Goal: Communication & Community: Answer question/provide support

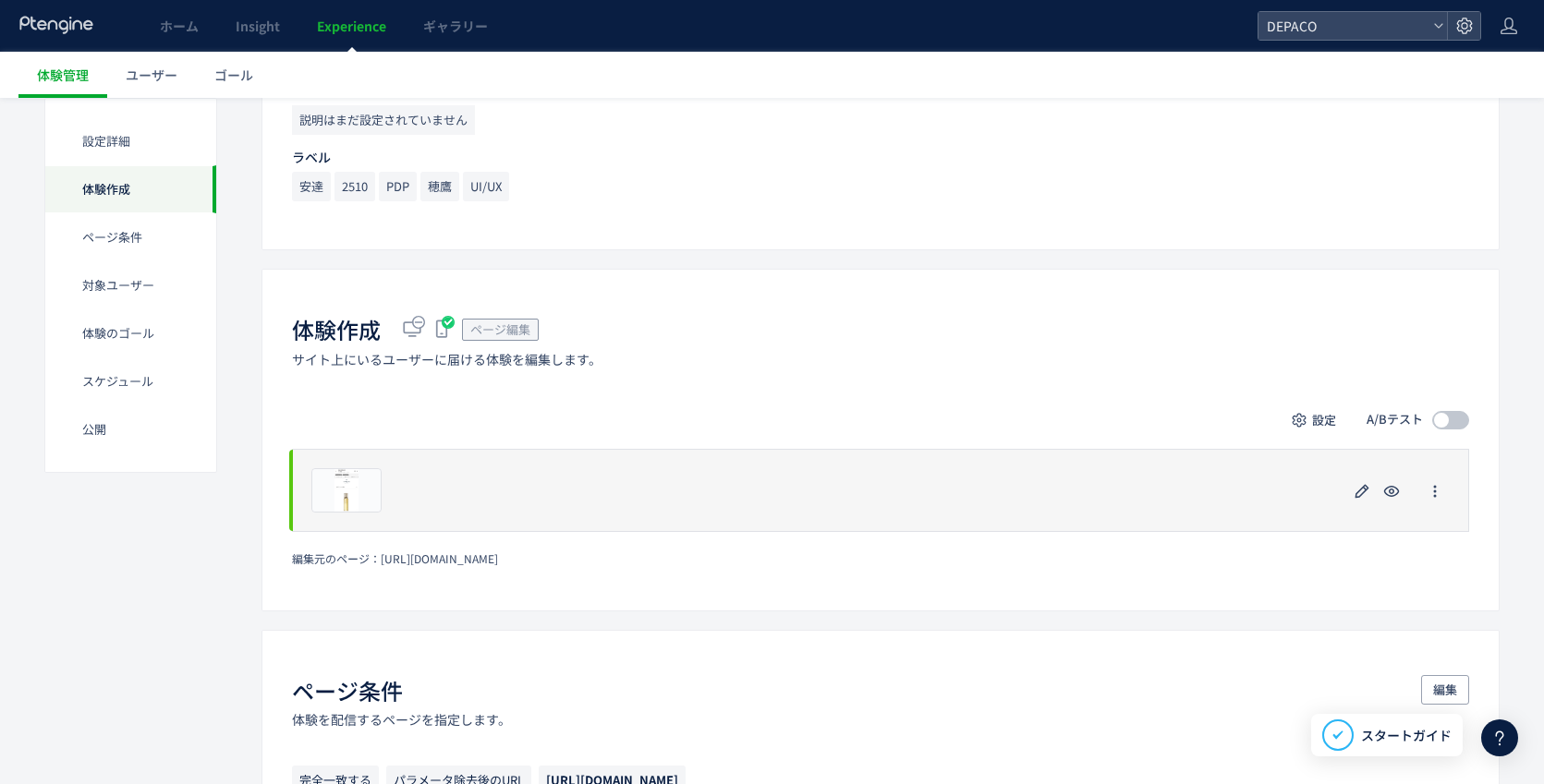
scroll to position [277, 0]
click at [1353, 487] on icon "button" at bounding box center [1361, 490] width 22 height 22
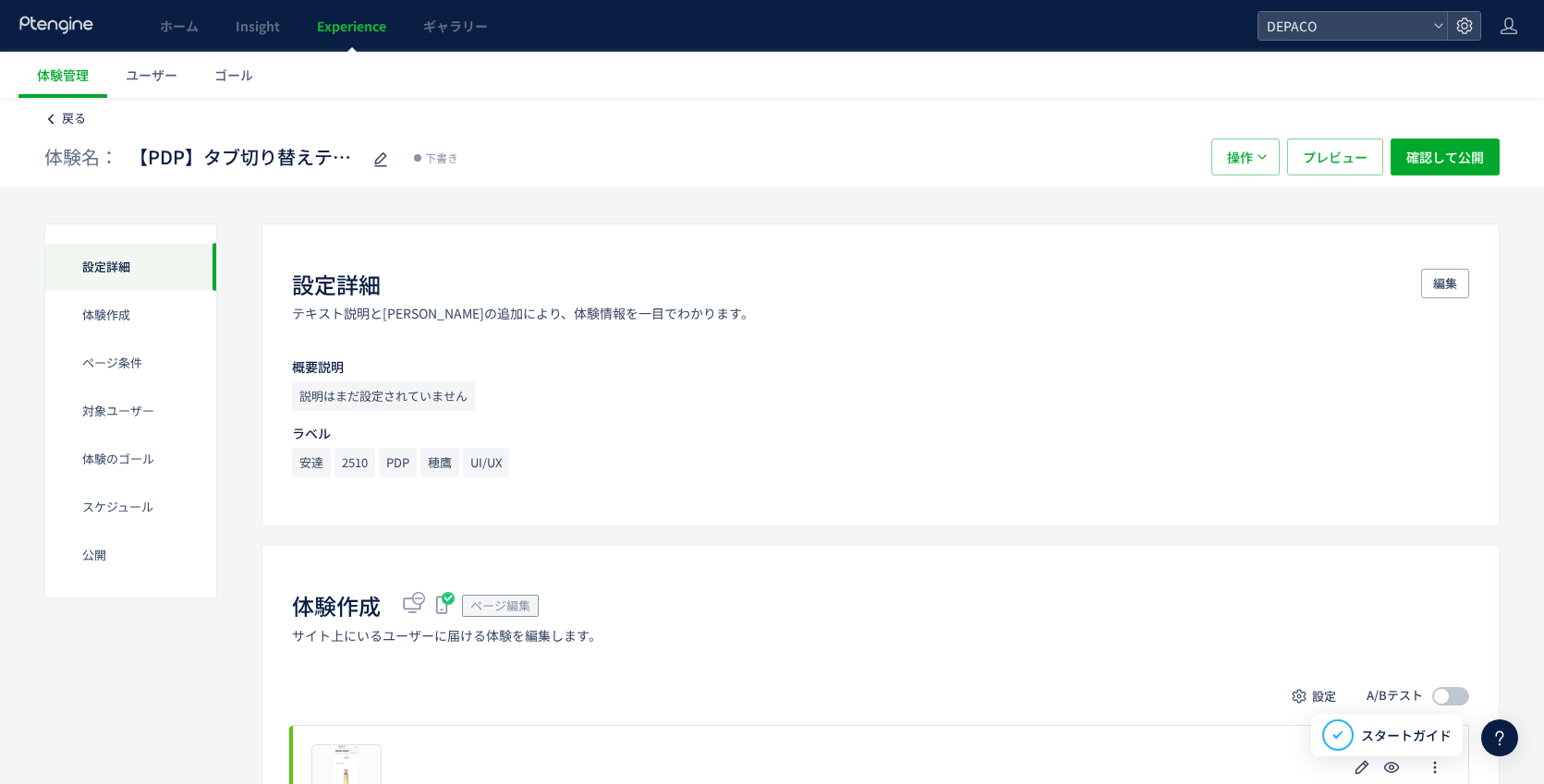
click at [78, 114] on span "戻る" at bounding box center [74, 118] width 24 height 18
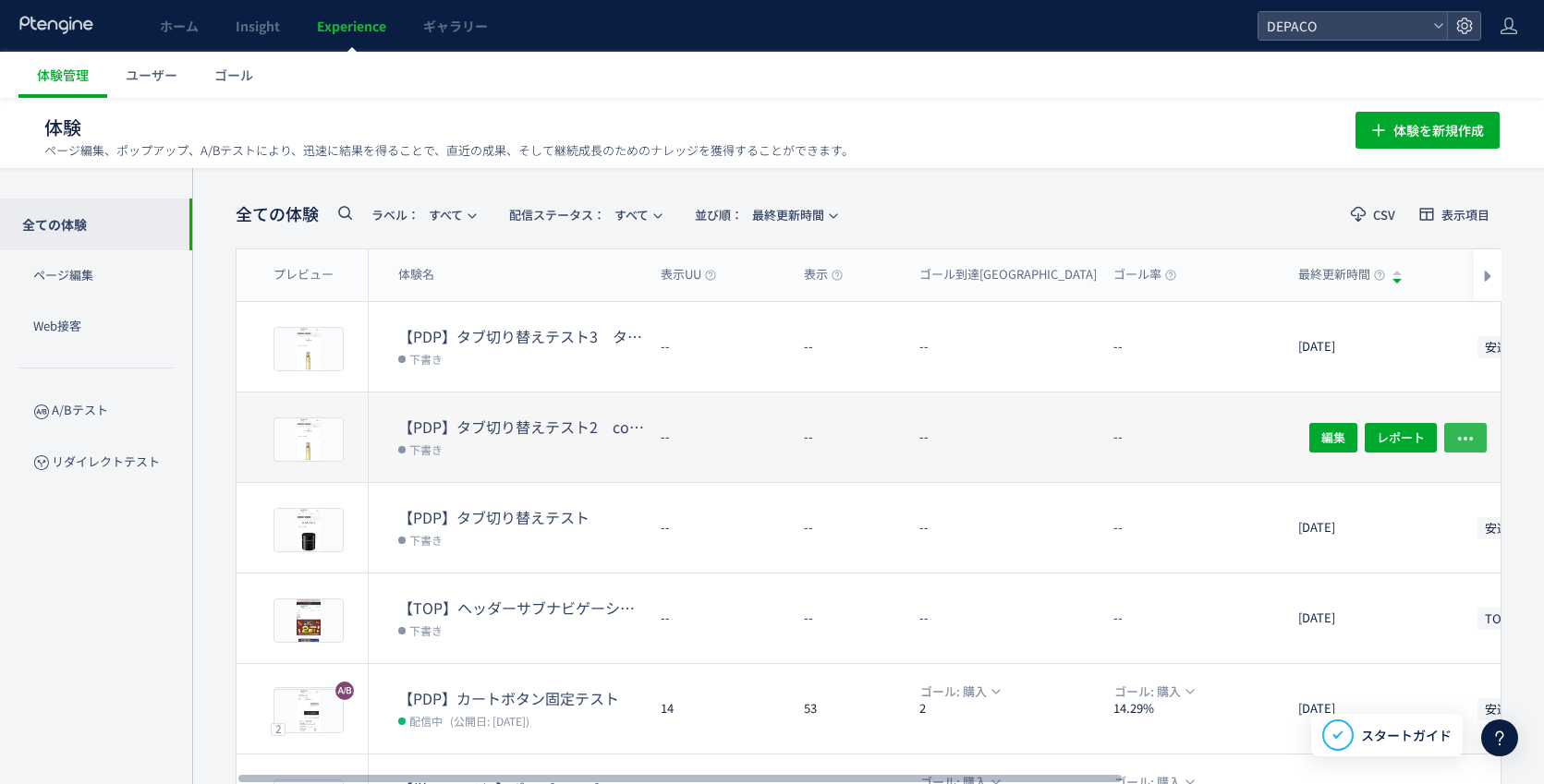
click at [1462, 433] on icon "button" at bounding box center [1465, 438] width 19 height 19
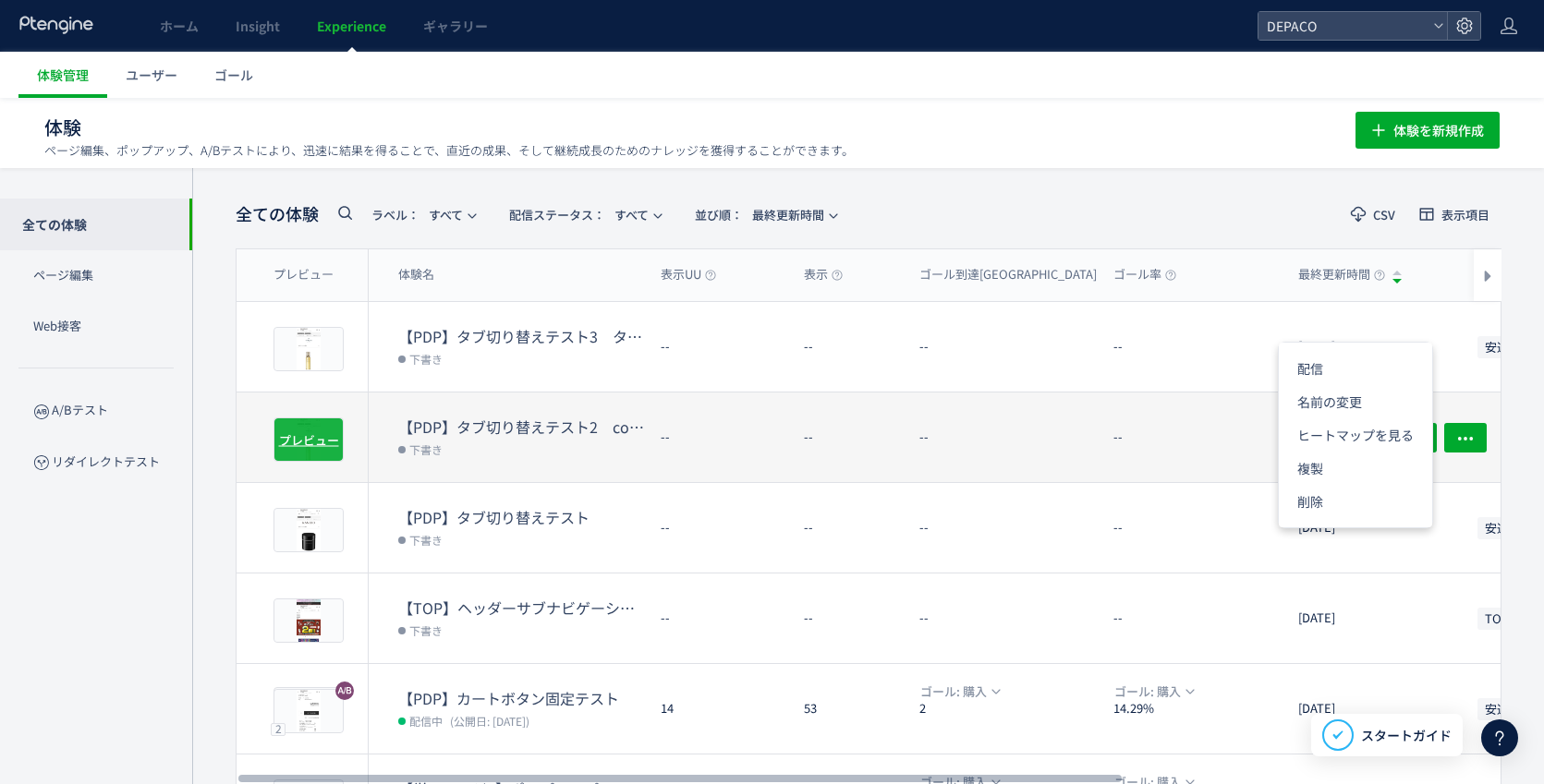
click at [298, 441] on span "プレビュー" at bounding box center [309, 439] width 60 height 18
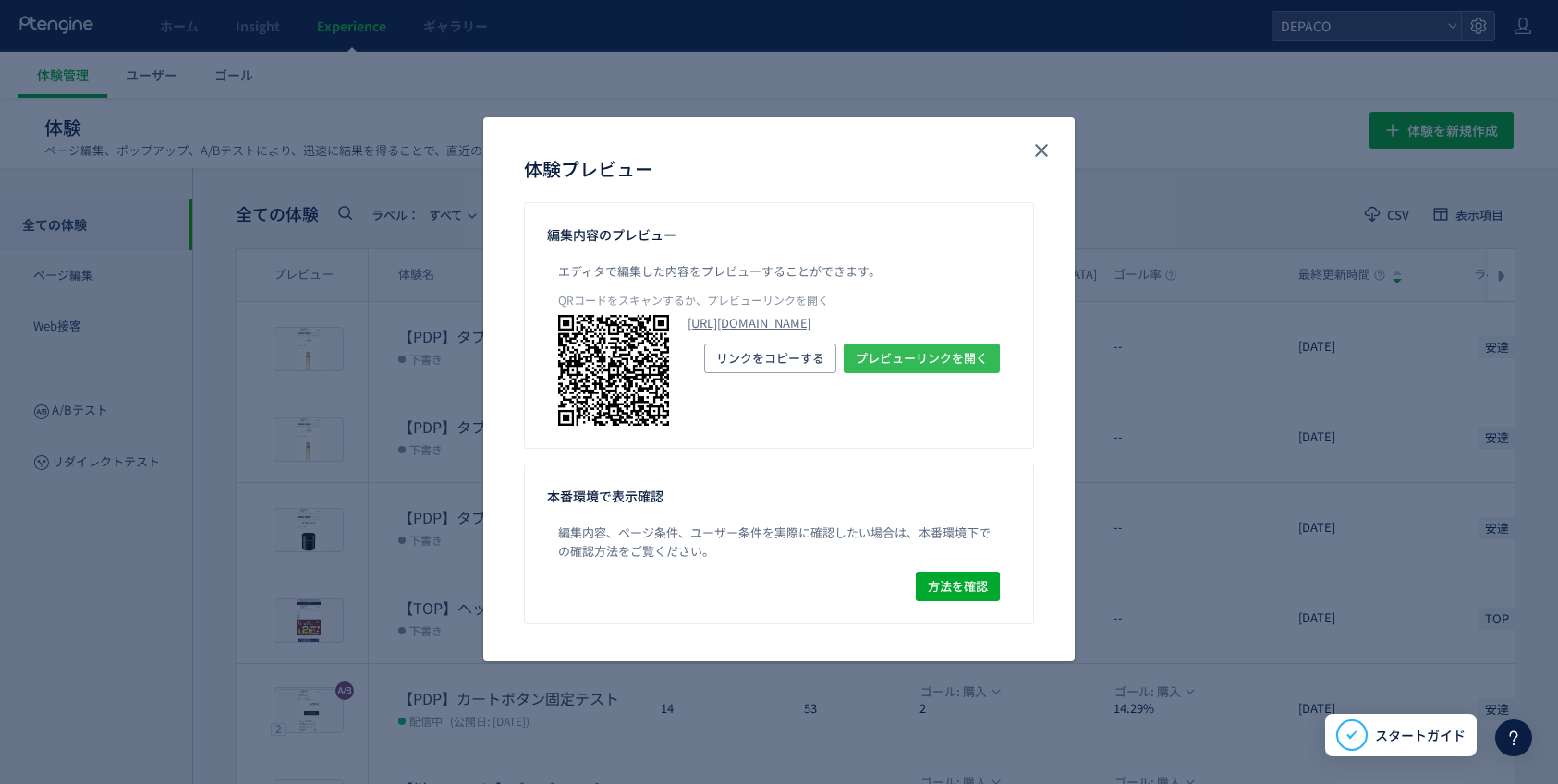
click at [956, 373] on span "プレビューリンクを開く" at bounding box center [921, 359] width 133 height 30
click at [1032, 156] on icon "close" at bounding box center [1042, 151] width 22 height 22
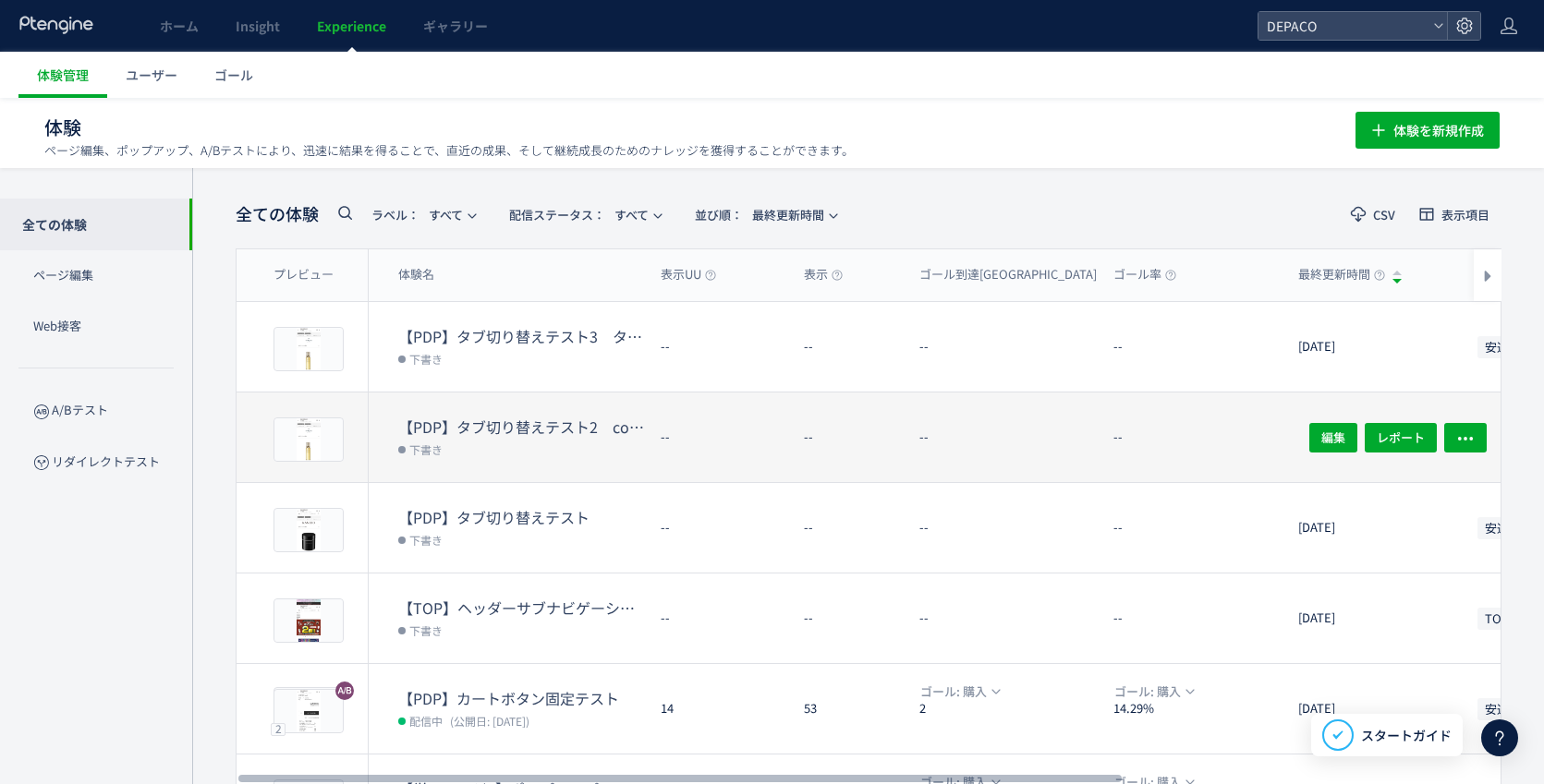
click at [456, 424] on dt "【PDP】タブ切り替えテスト2　comment4から5をdivで囲っただけ" at bounding box center [522, 427] width 247 height 21
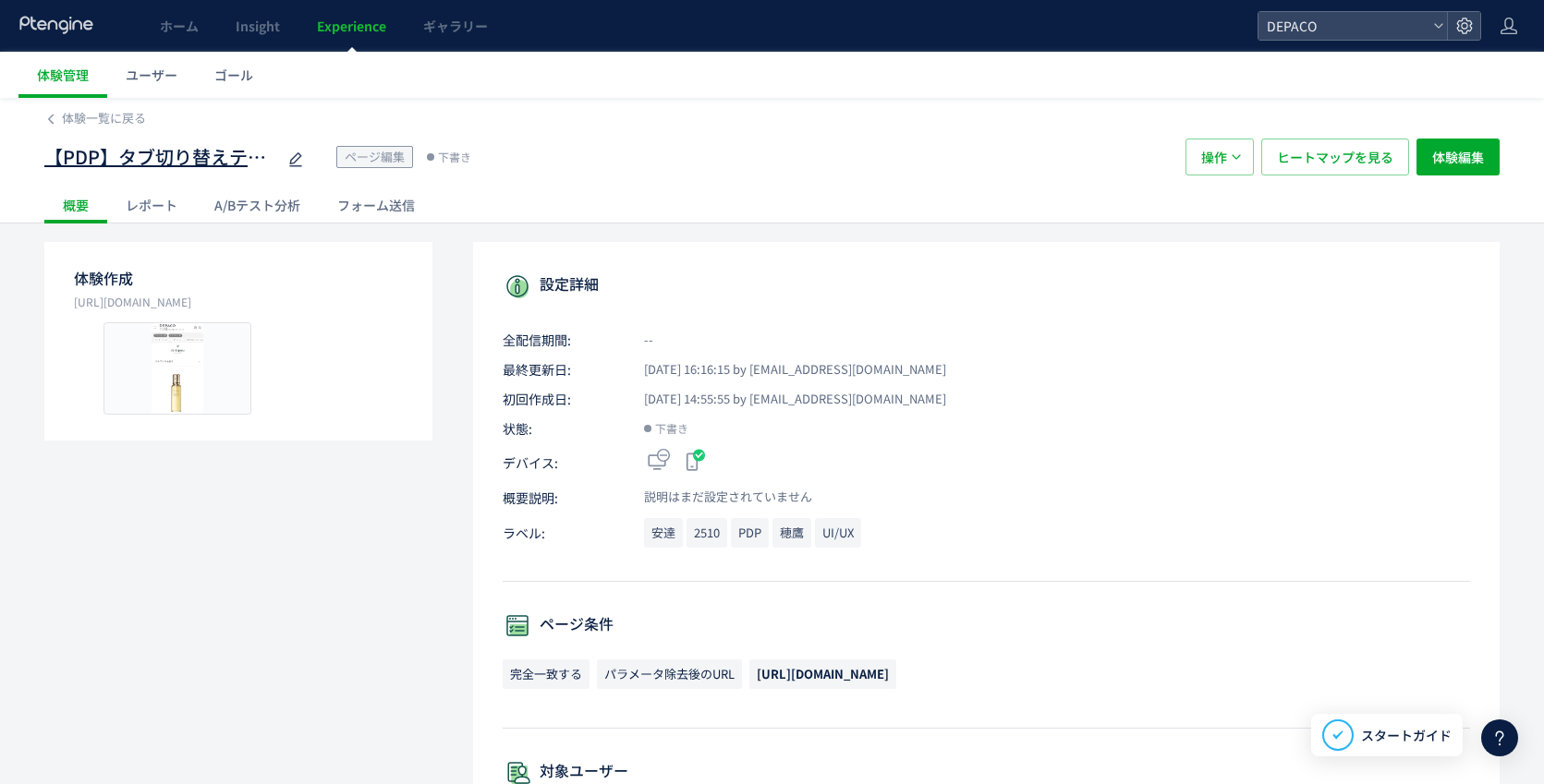
click at [230, 157] on span "【PDP】タブ切り替えテスト2　comment4から5をdivで囲っただけ" at bounding box center [159, 158] width 231 height 27
click at [268, 155] on input "**********" at bounding box center [159, 158] width 231 height 37
click at [67, 120] on span "体験一覧に戻る" at bounding box center [104, 118] width 84 height 18
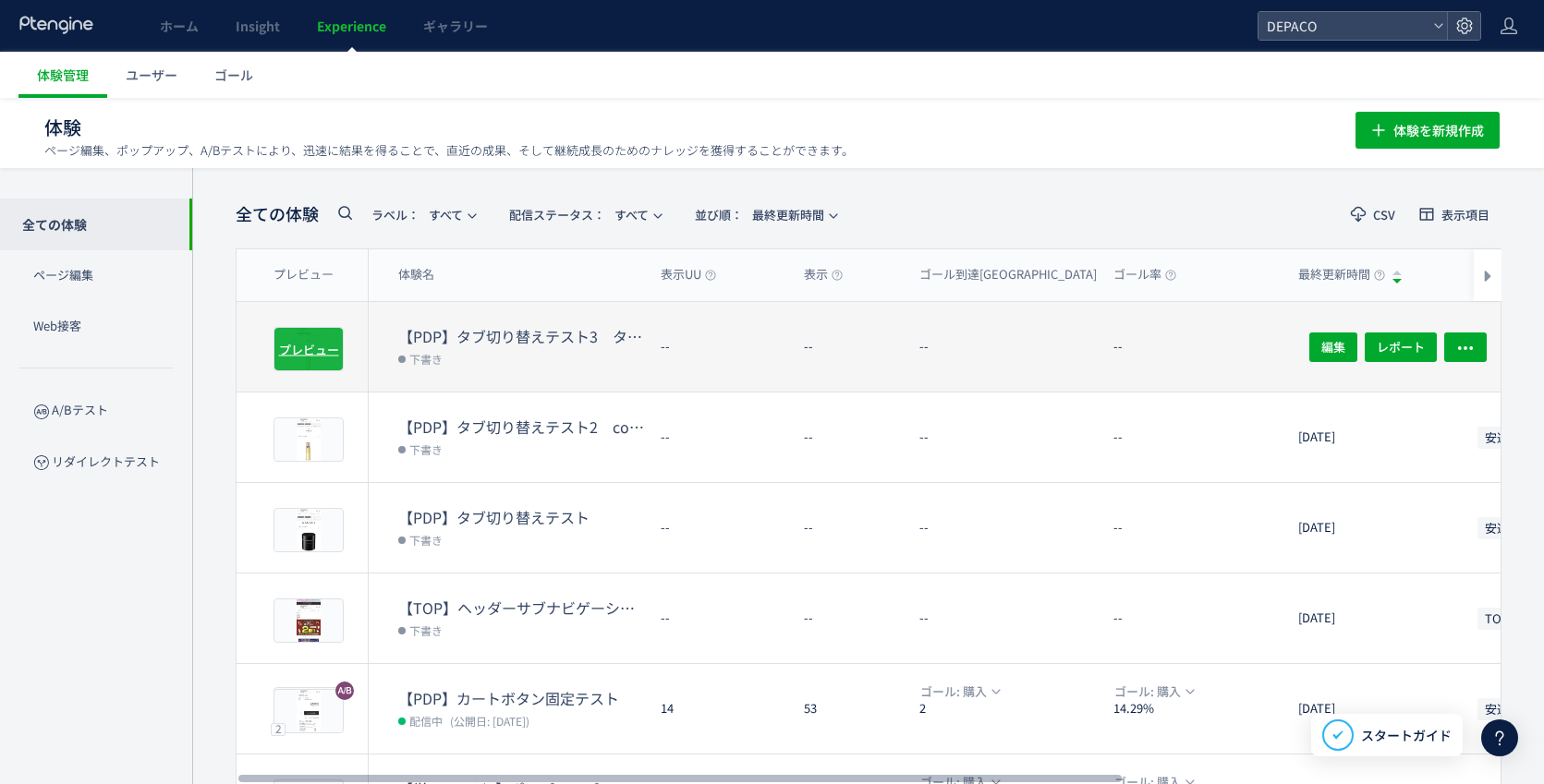
click at [319, 345] on span "プレビュー" at bounding box center [309, 348] width 60 height 18
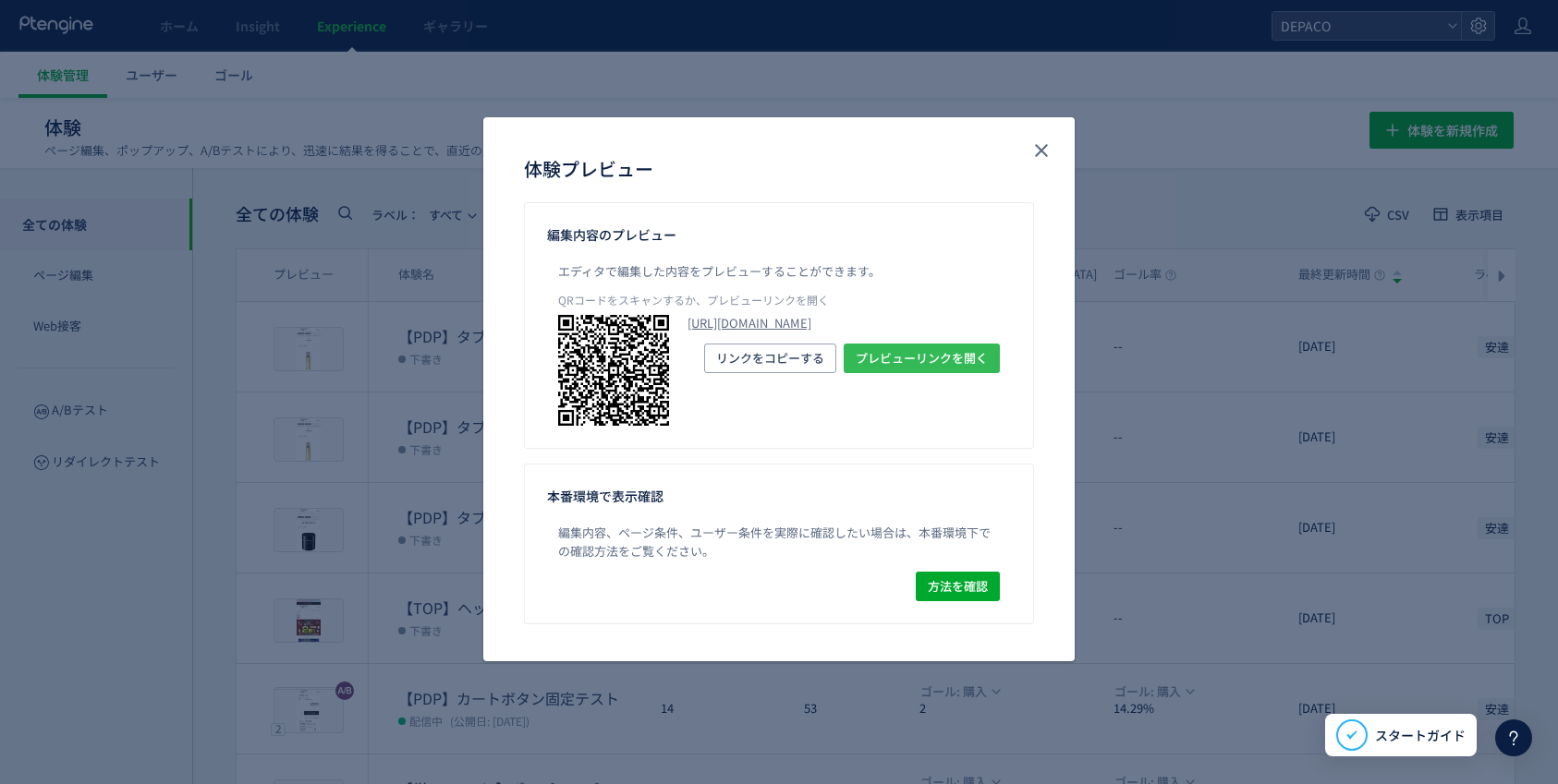
drag, startPoint x: 927, startPoint y: 413, endPoint x: 927, endPoint y: 499, distance: 86.0
click at [928, 373] on span "プレビューリンクを開く" at bounding box center [921, 359] width 133 height 30
drag, startPoint x: 1049, startPoint y: 146, endPoint x: 1046, endPoint y: 183, distance: 37.1
click at [1049, 146] on icon "close" at bounding box center [1042, 151] width 22 height 22
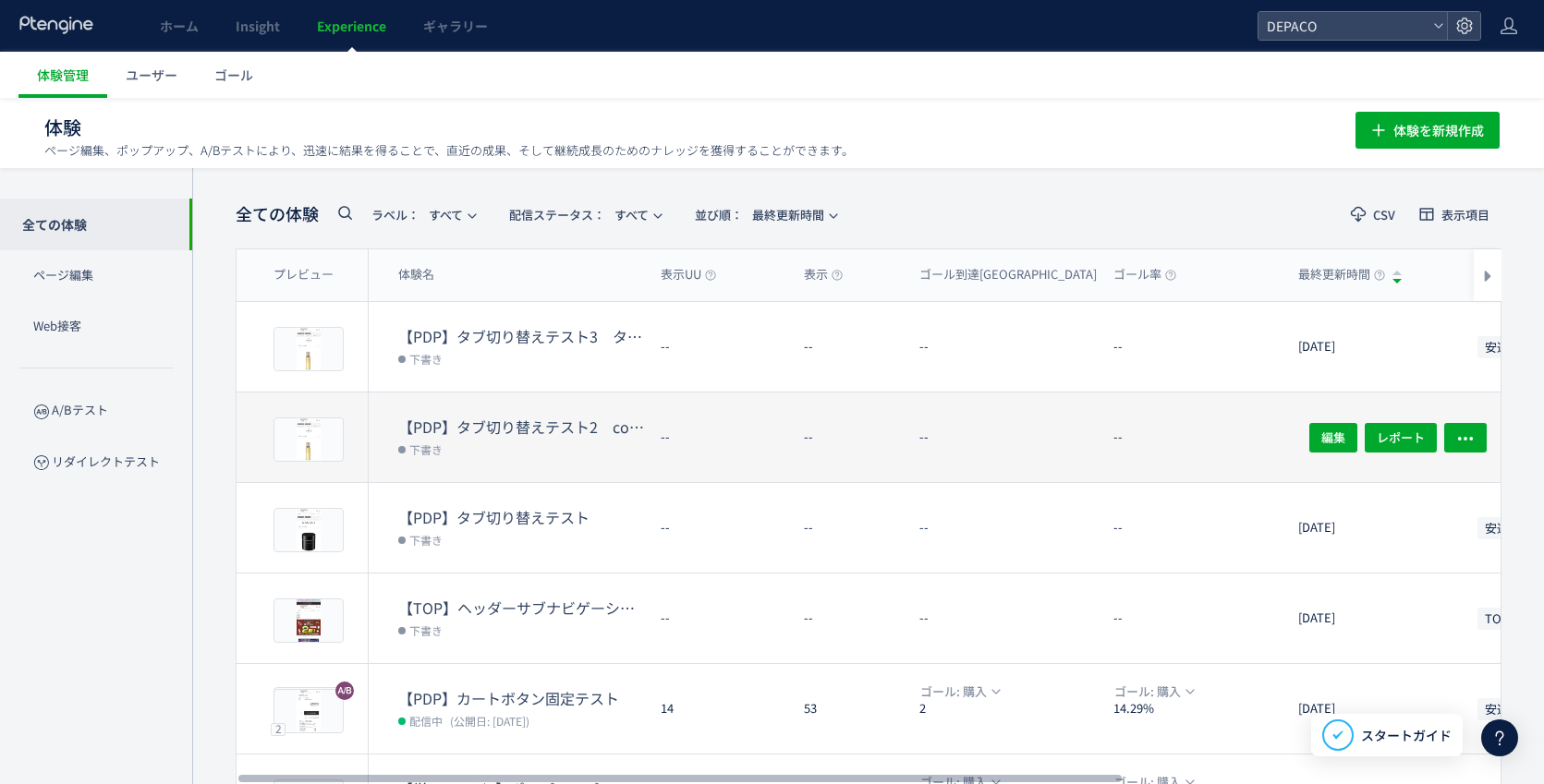
click at [528, 426] on dt "【PDP】タブ切り替えテスト2　comment4から5をdivで囲っただけ" at bounding box center [522, 427] width 247 height 21
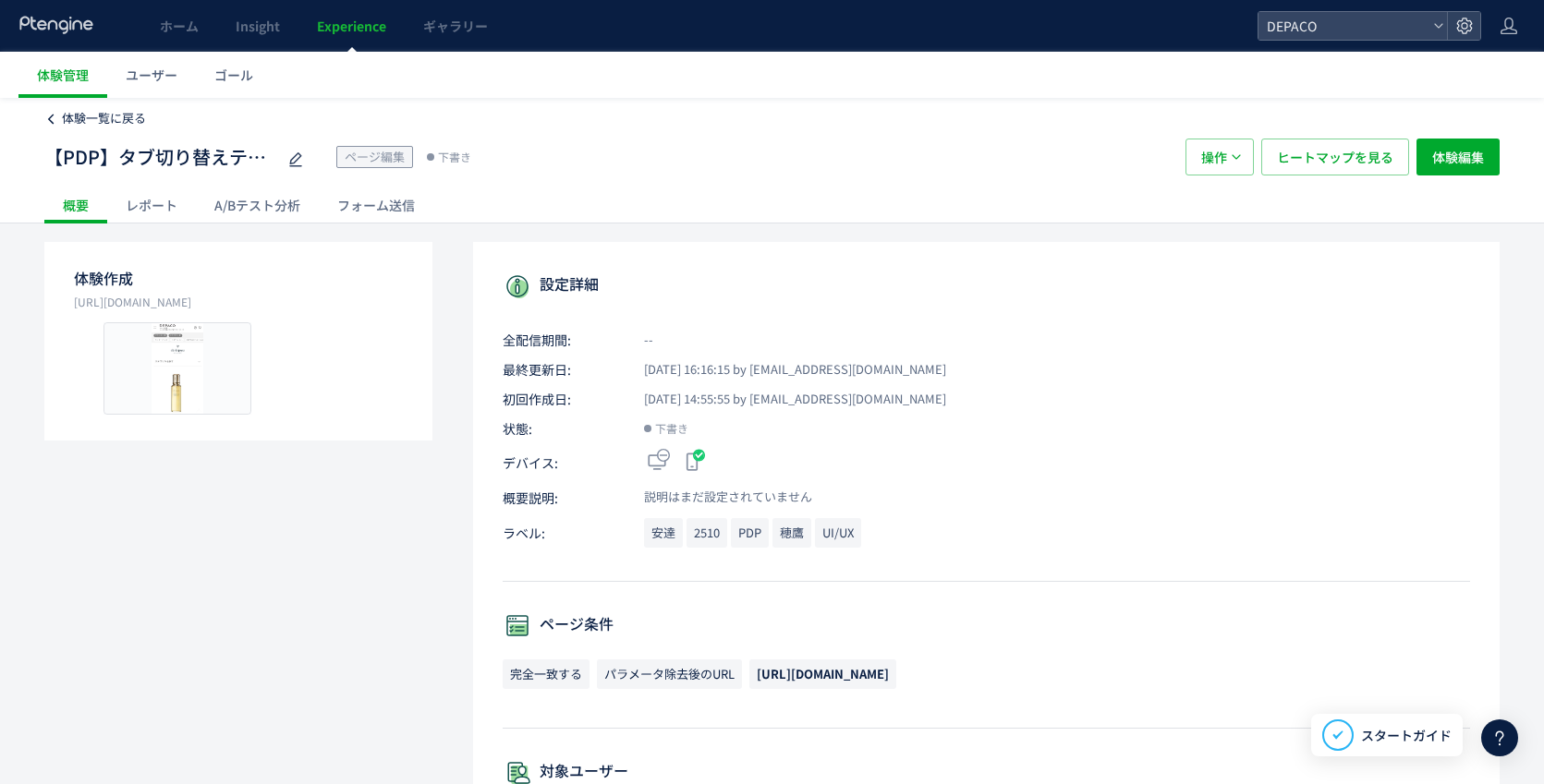
click at [89, 113] on span "体験一覧に戻る" at bounding box center [104, 118] width 84 height 18
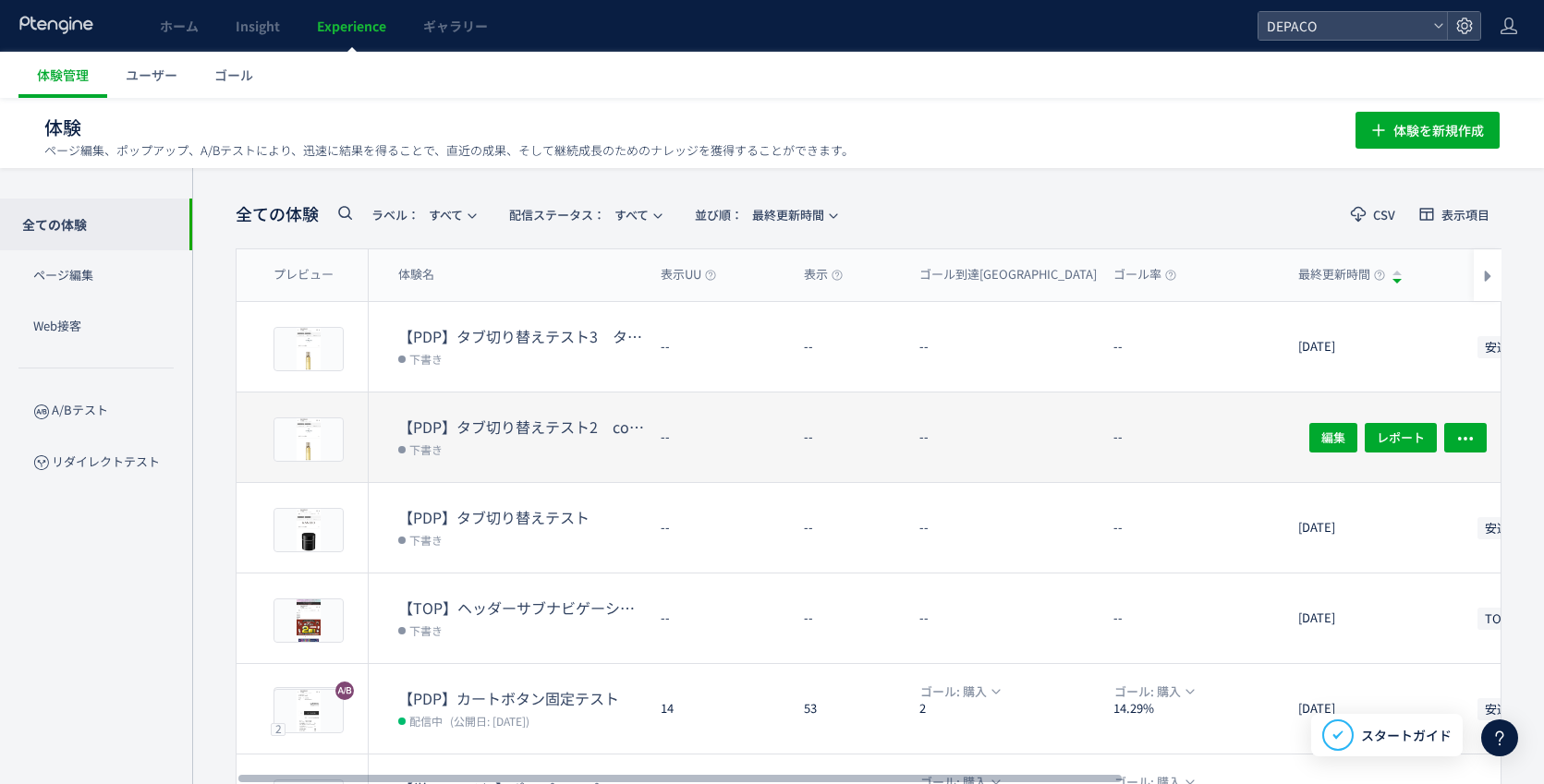
click at [579, 431] on dt "【PDP】タブ切り替えテスト2　comment4から5をdivで囲っただけ" at bounding box center [522, 427] width 247 height 21
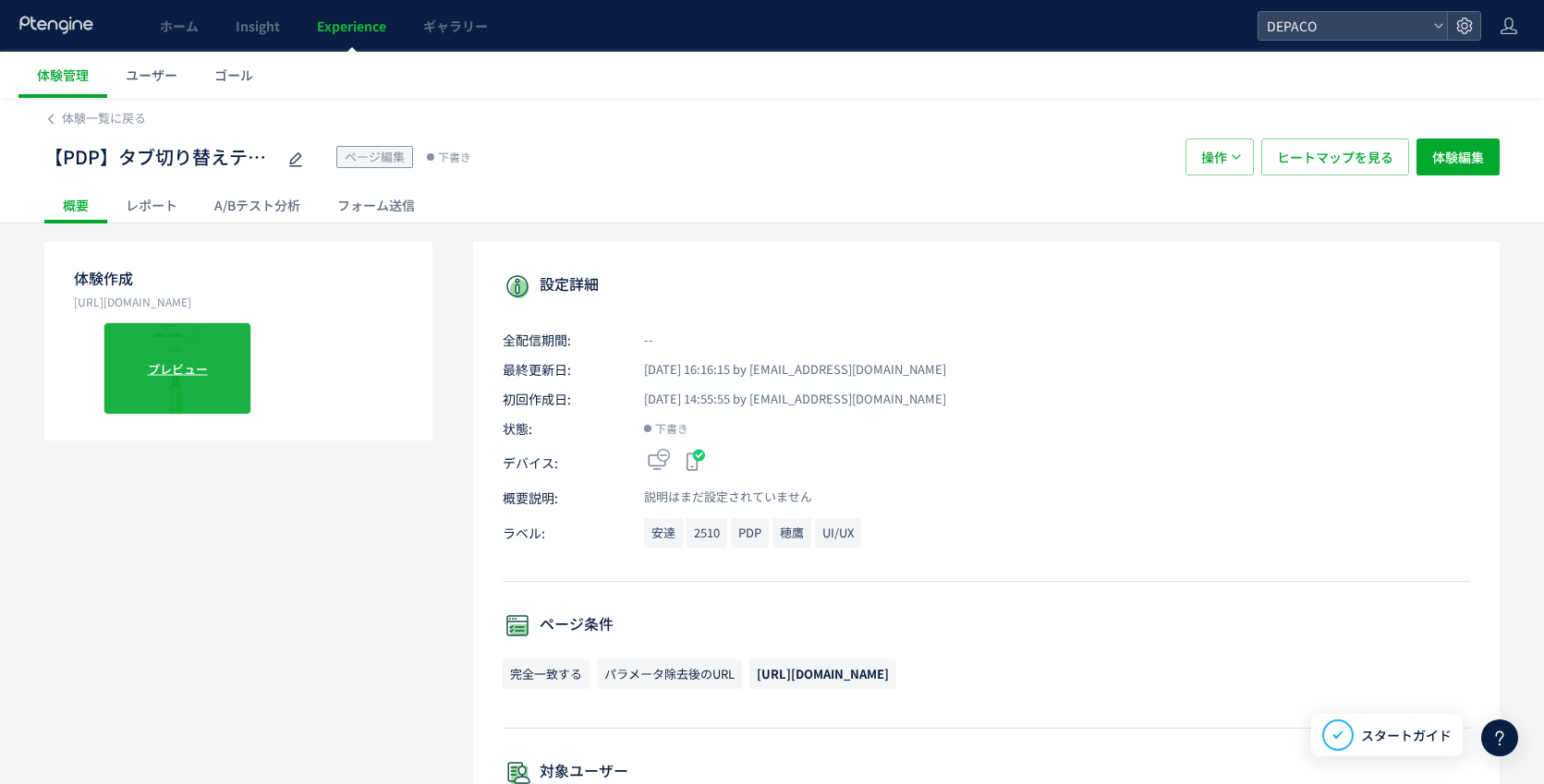
click at [141, 391] on div "プレビュー" at bounding box center [178, 369] width 148 height 93
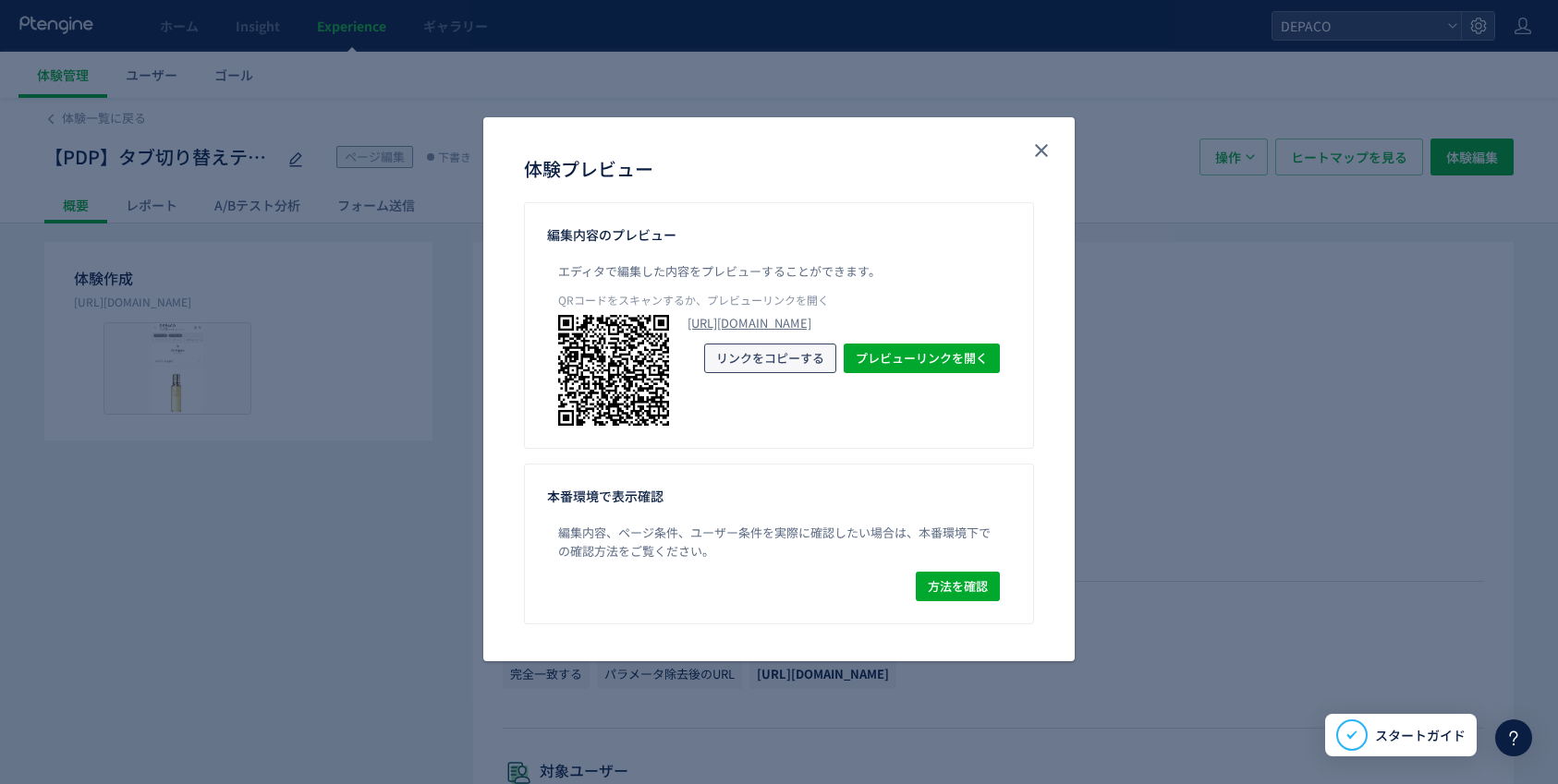
drag, startPoint x: 762, startPoint y: 411, endPoint x: 770, endPoint y: 782, distance: 371.1
click at [762, 373] on span "リンクをコピーする" at bounding box center [770, 359] width 108 height 30
drag, startPoint x: 1042, startPoint y: 146, endPoint x: 1021, endPoint y: 223, distance: 79.8
click at [1042, 146] on icon "close" at bounding box center [1042, 151] width 22 height 22
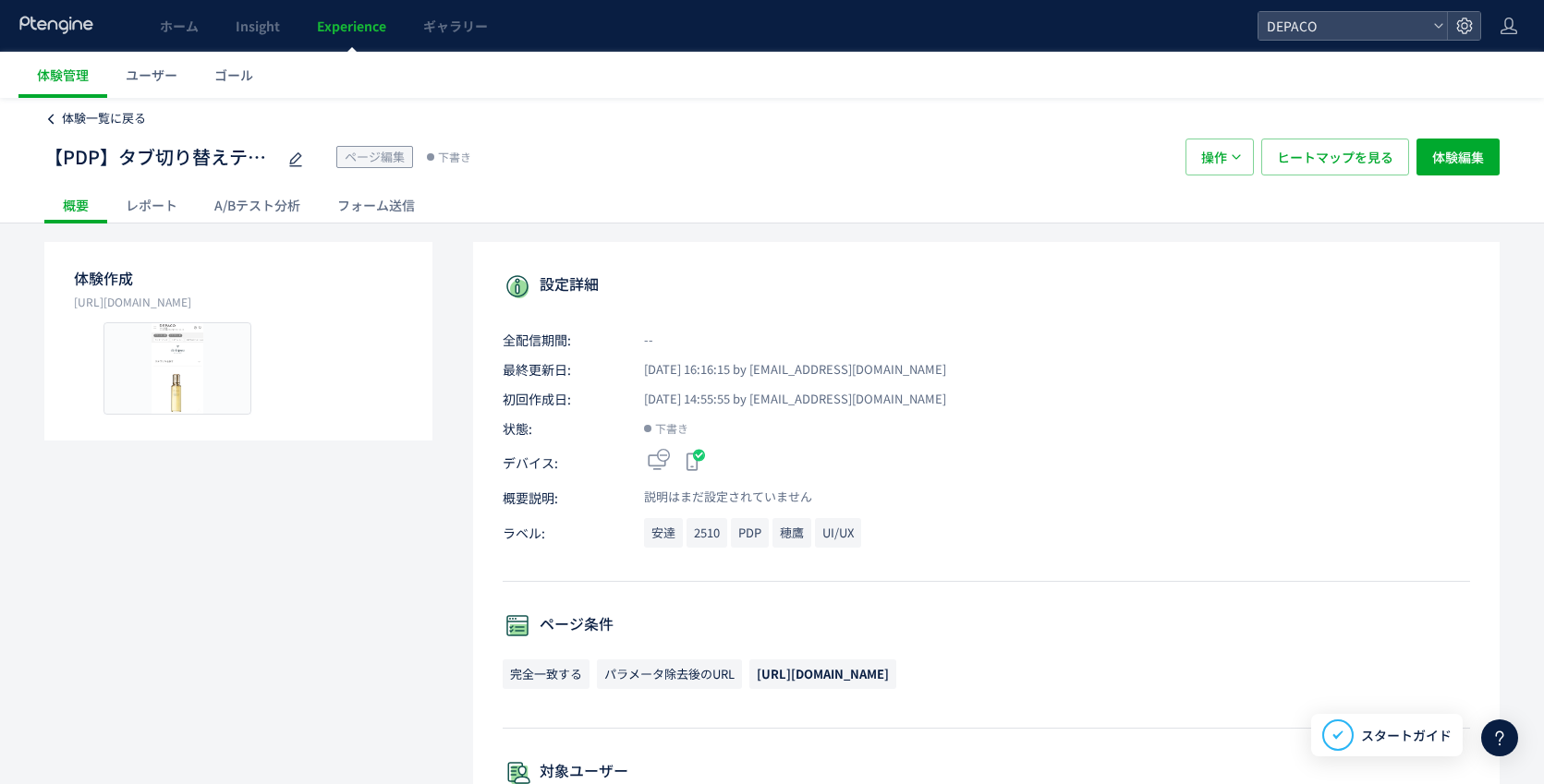
click at [54, 116] on icon at bounding box center [51, 120] width 13 height 13
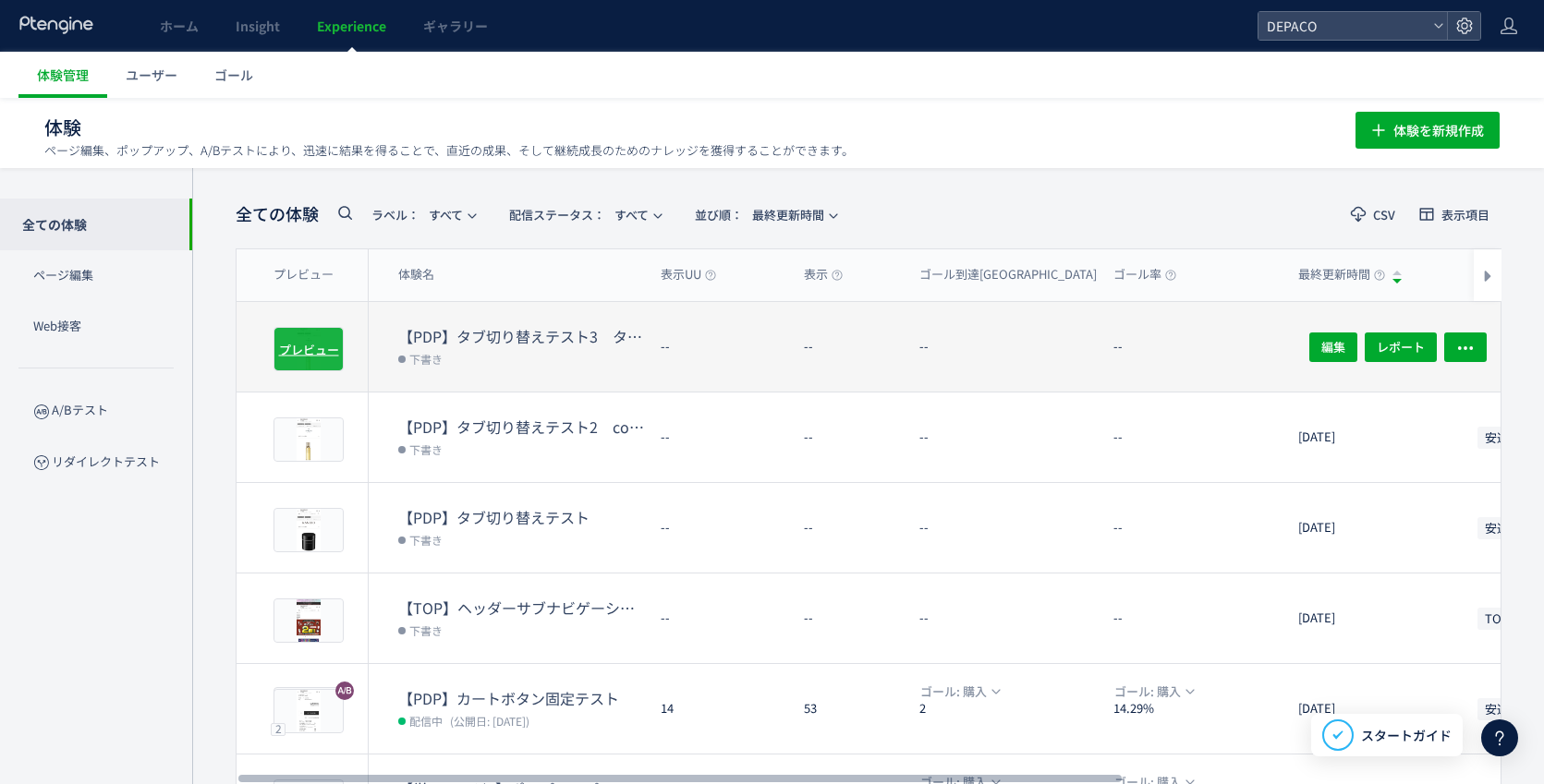
click at [322, 353] on span "プレビュー" at bounding box center [309, 348] width 60 height 18
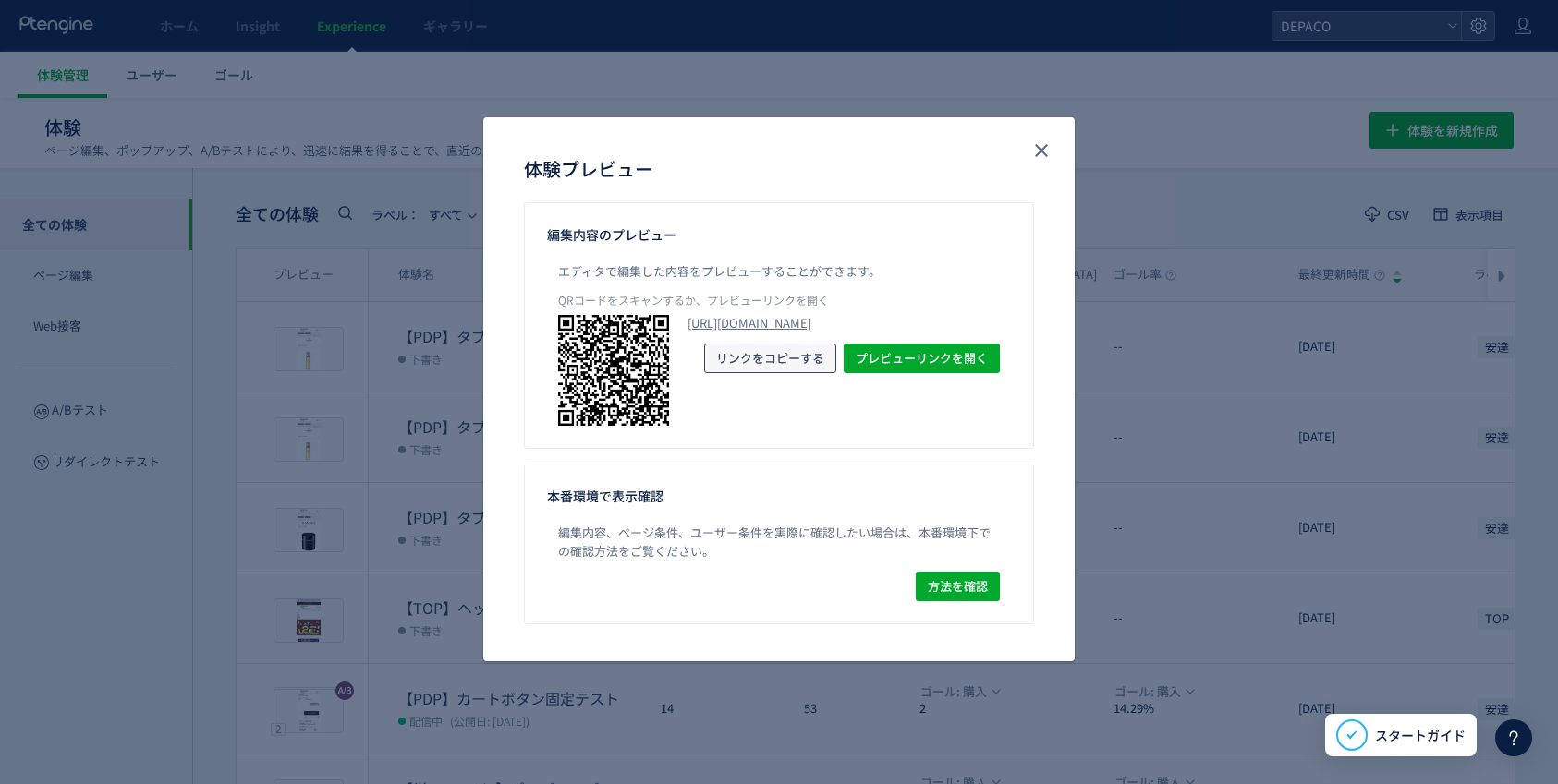
click at [739, 373] on span "リンクをコピーする" at bounding box center [770, 359] width 108 height 30
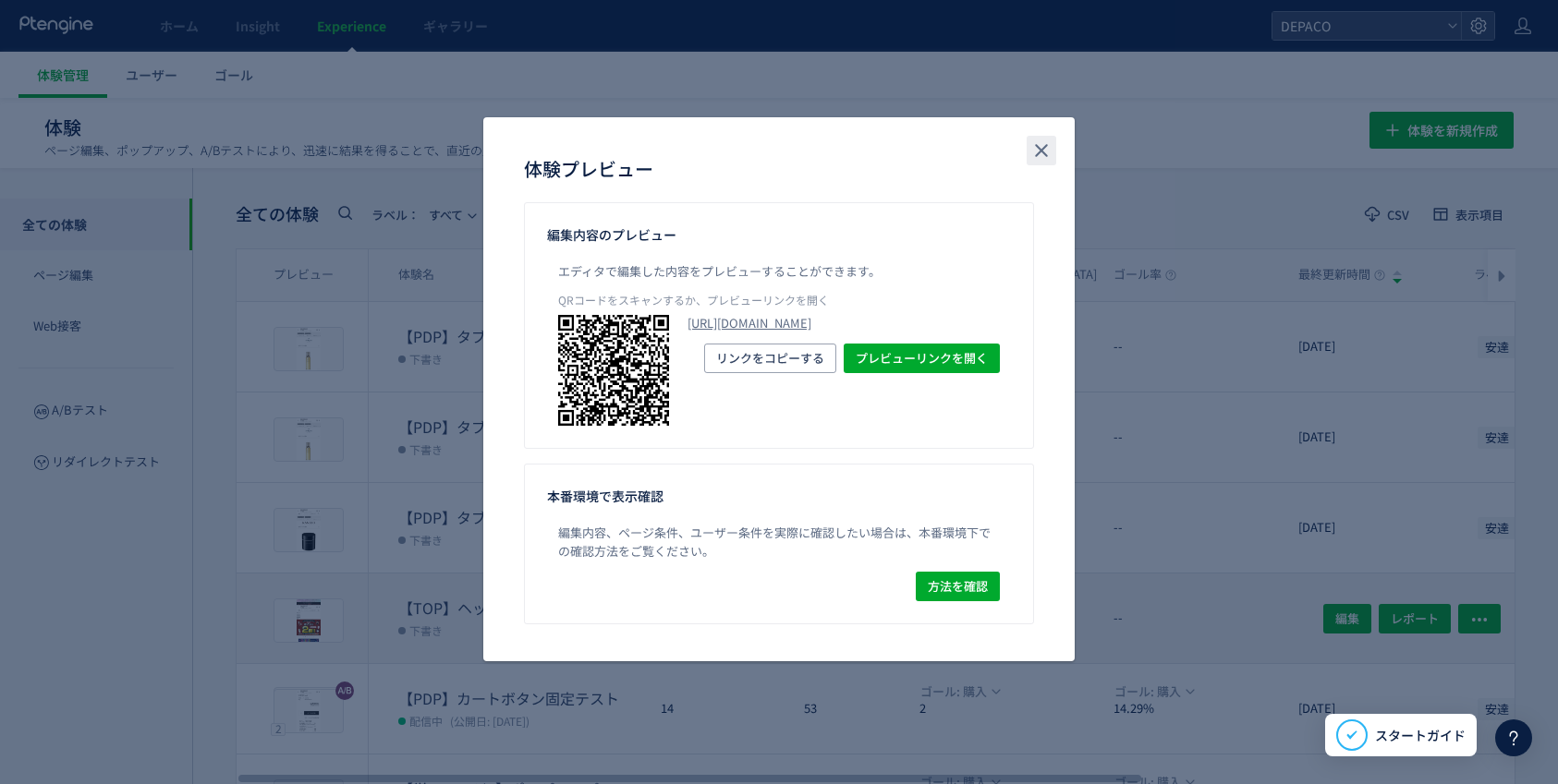
drag, startPoint x: 1045, startPoint y: 154, endPoint x: 869, endPoint y: 572, distance: 453.5
click at [1045, 154] on use "close" at bounding box center [1042, 152] width 13 height 13
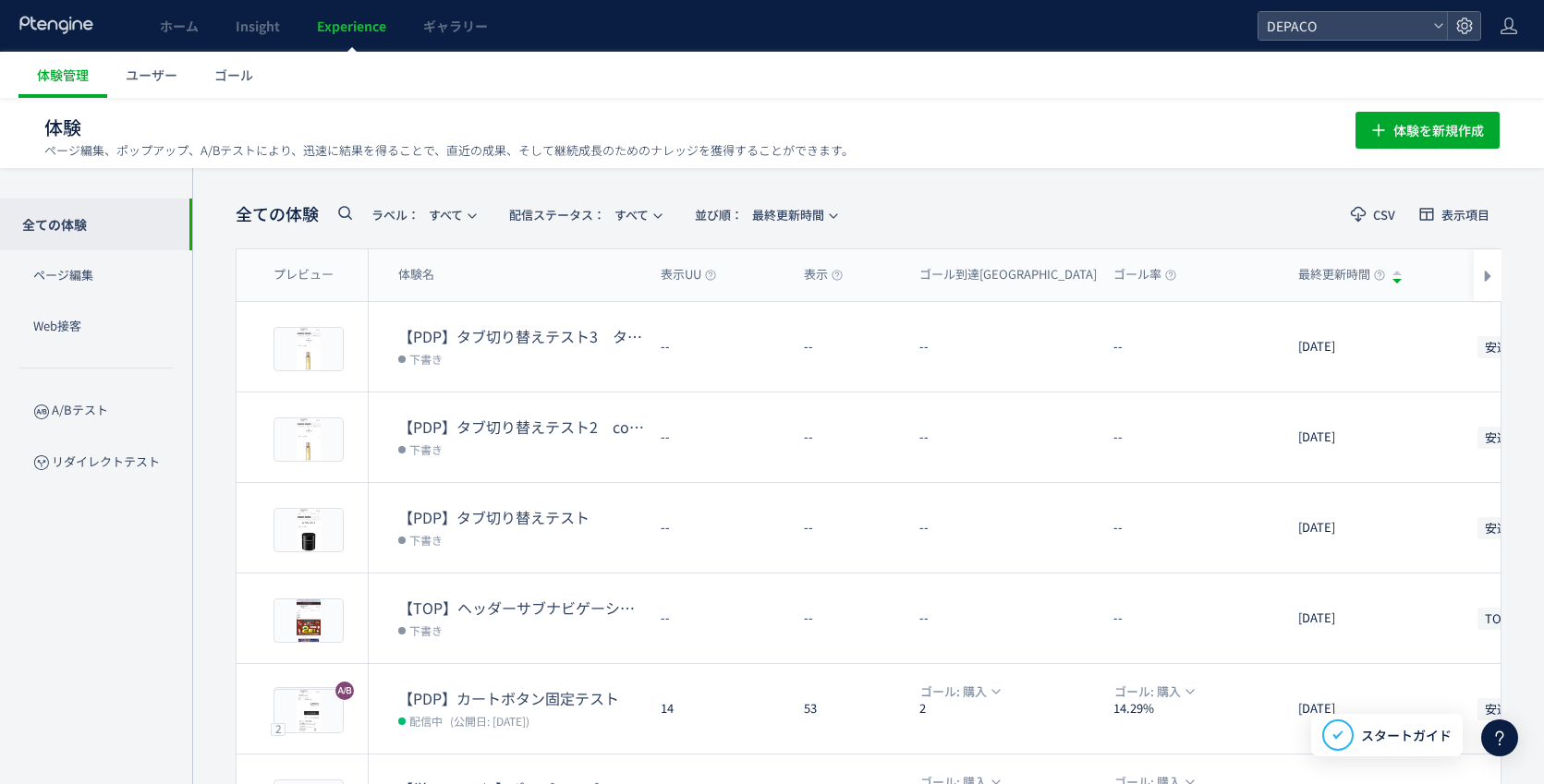
click at [1490, 735] on icon at bounding box center [1500, 739] width 22 height 22
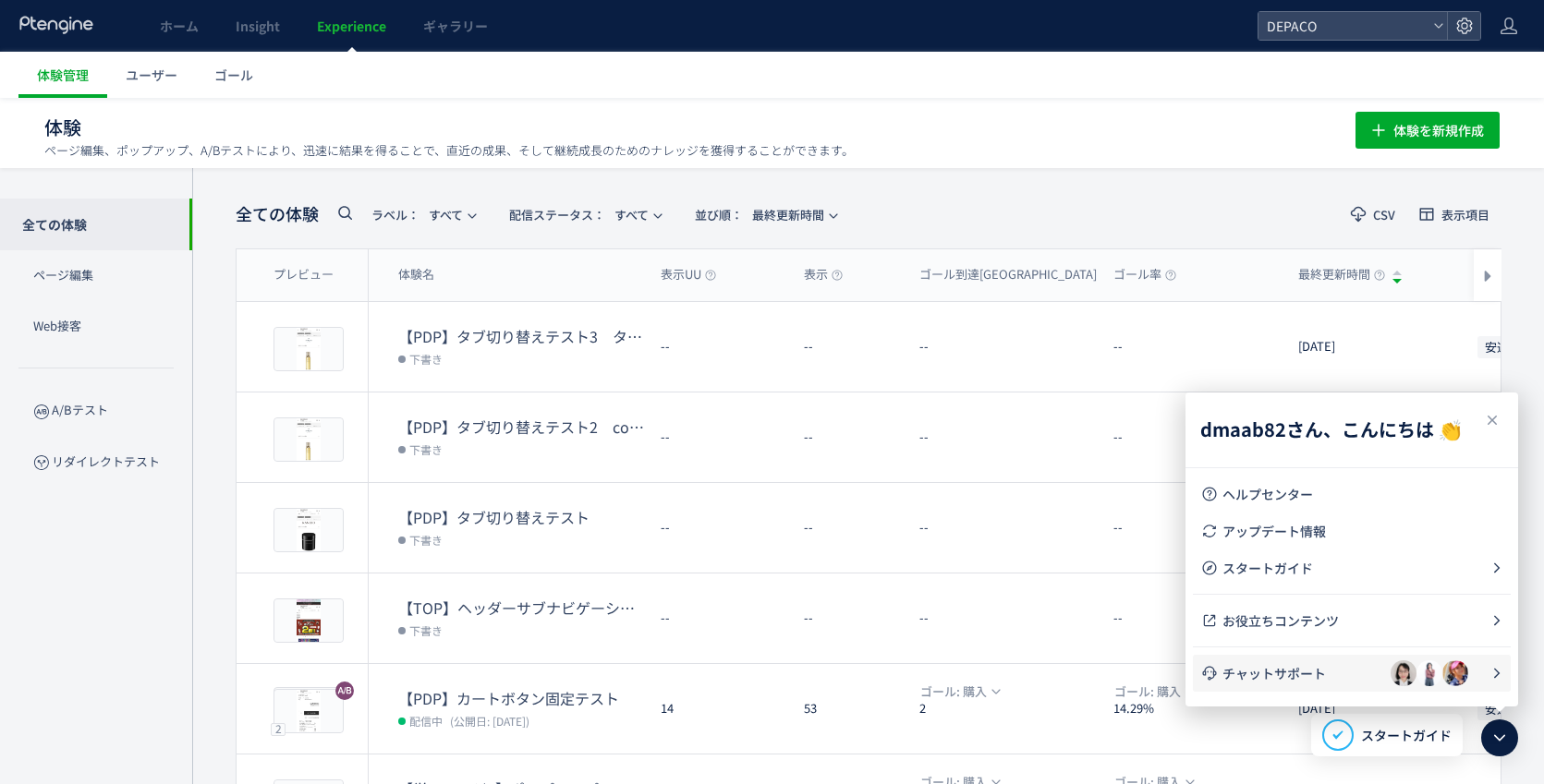
click at [1296, 678] on span "チャットサポート" at bounding box center [1306, 674] width 168 height 19
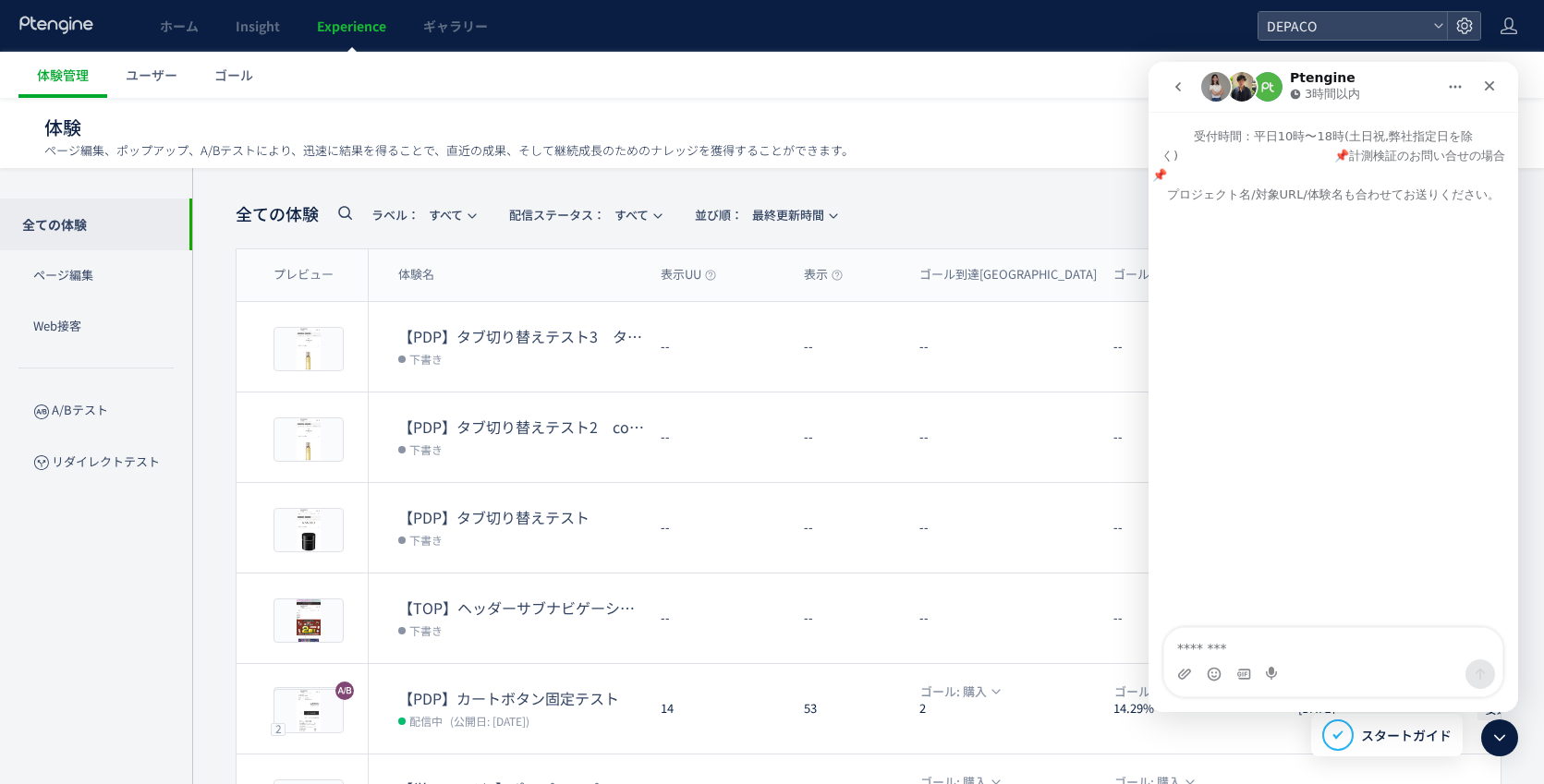
click at [1243, 92] on img "Intercom Messenger" at bounding box center [1242, 87] width 30 height 30
click at [1240, 91] on img "Intercom Messenger" at bounding box center [1242, 87] width 30 height 30
click at [1264, 87] on img "Intercom Messenger" at bounding box center [1268, 87] width 30 height 30
click at [1238, 85] on img "Intercom Messenger" at bounding box center [1242, 87] width 30 height 30
click at [1174, 82] on icon "go back" at bounding box center [1178, 87] width 15 height 15
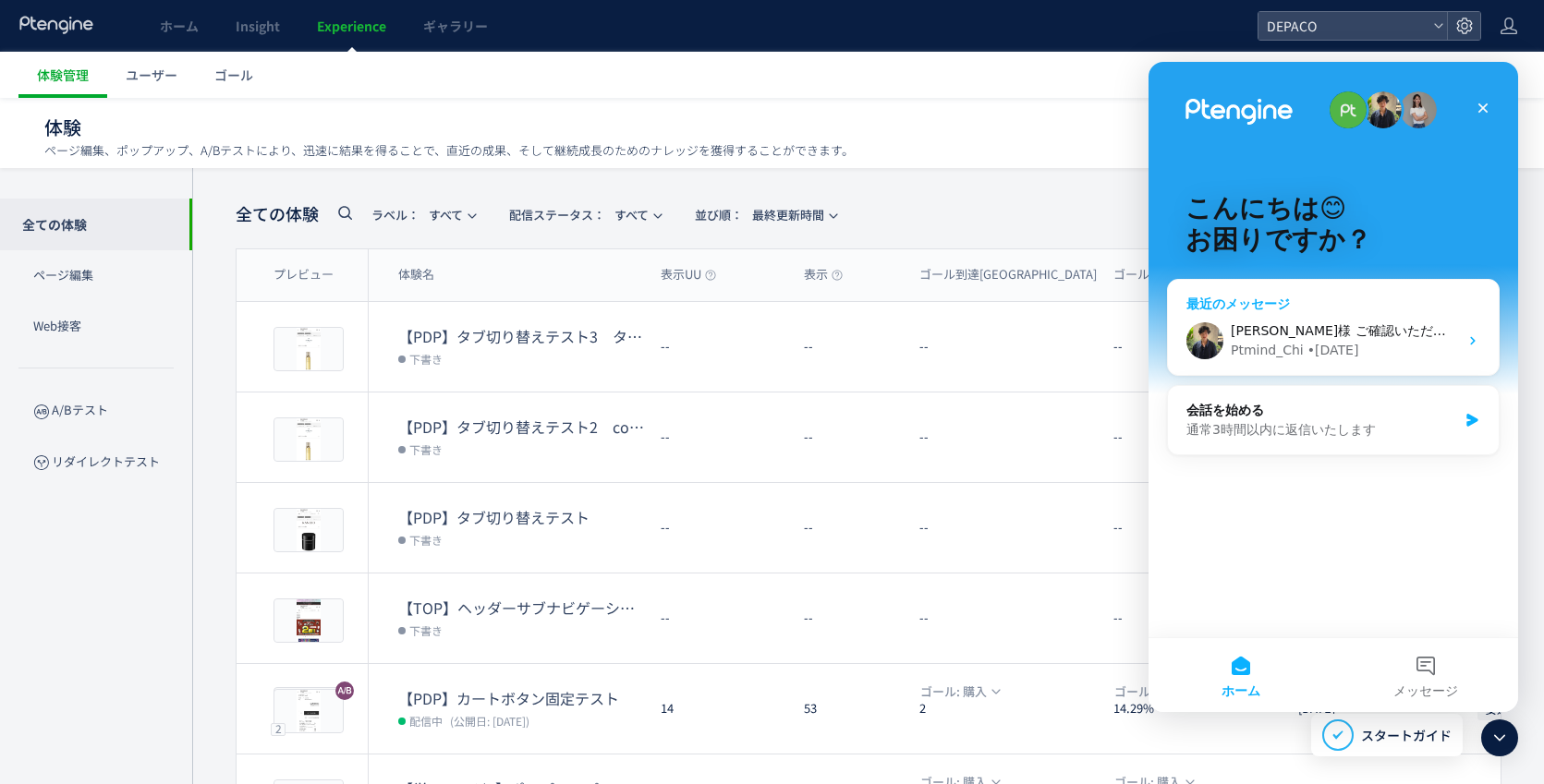
click at [1253, 328] on span "安達様 ご確認いただきありがとうございます。 それでは引き続きどうぞよろしくお願いいたします。" at bounding box center [1566, 331] width 672 height 15
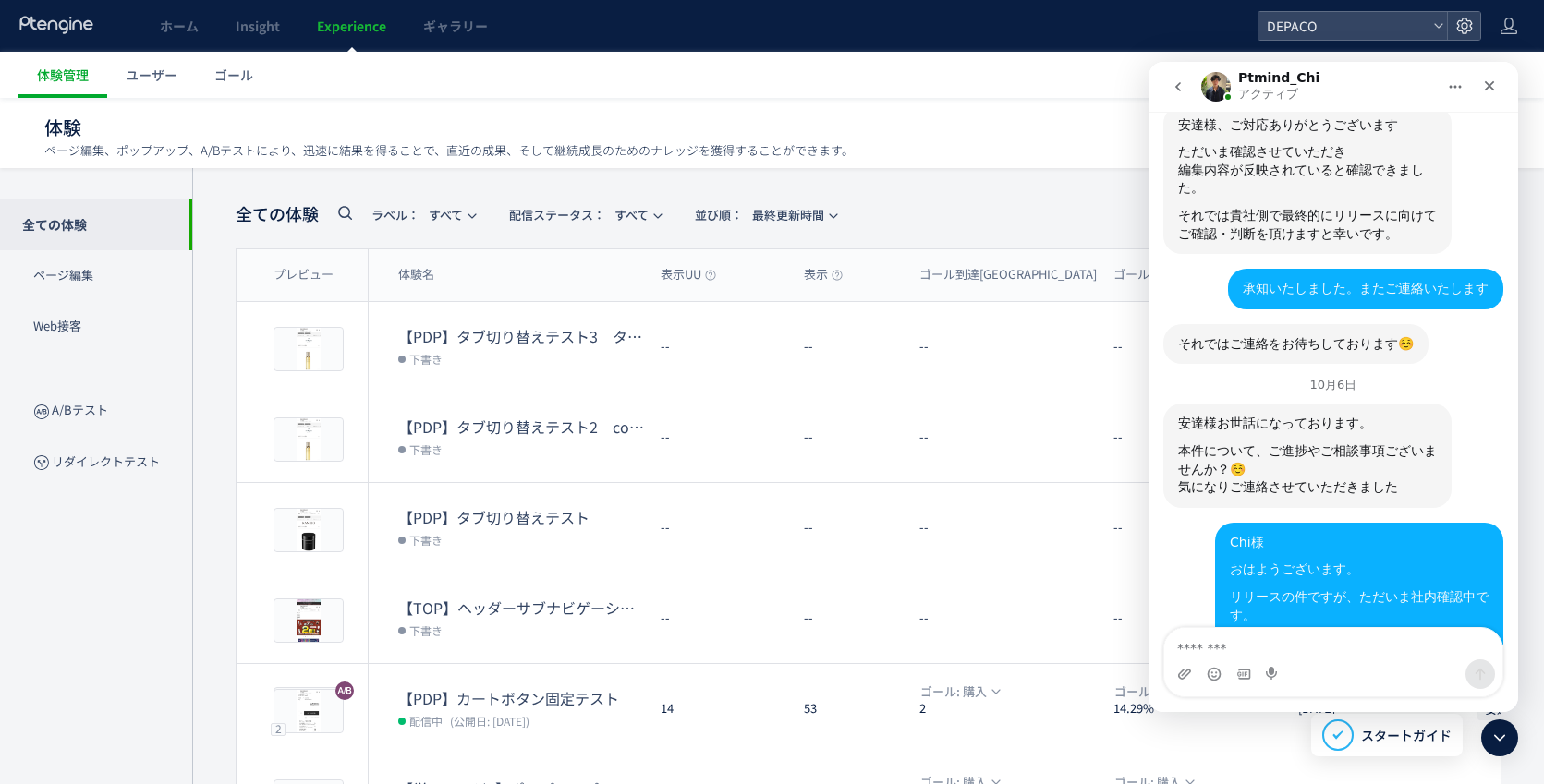
scroll to position [2357, 0]
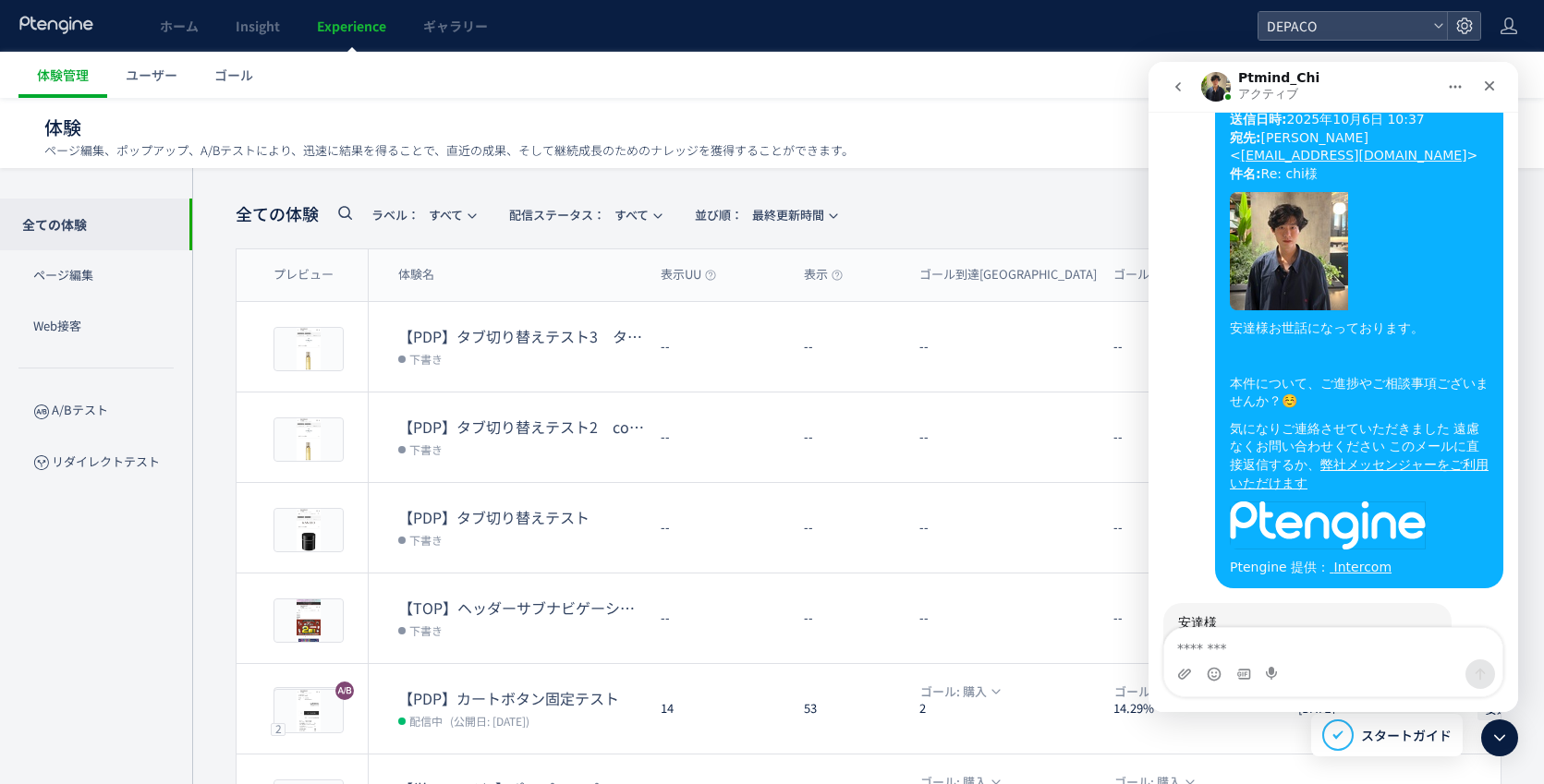
click at [1239, 641] on textarea "メッセージ..." at bounding box center [1333, 644] width 338 height 32
type textarea "*"
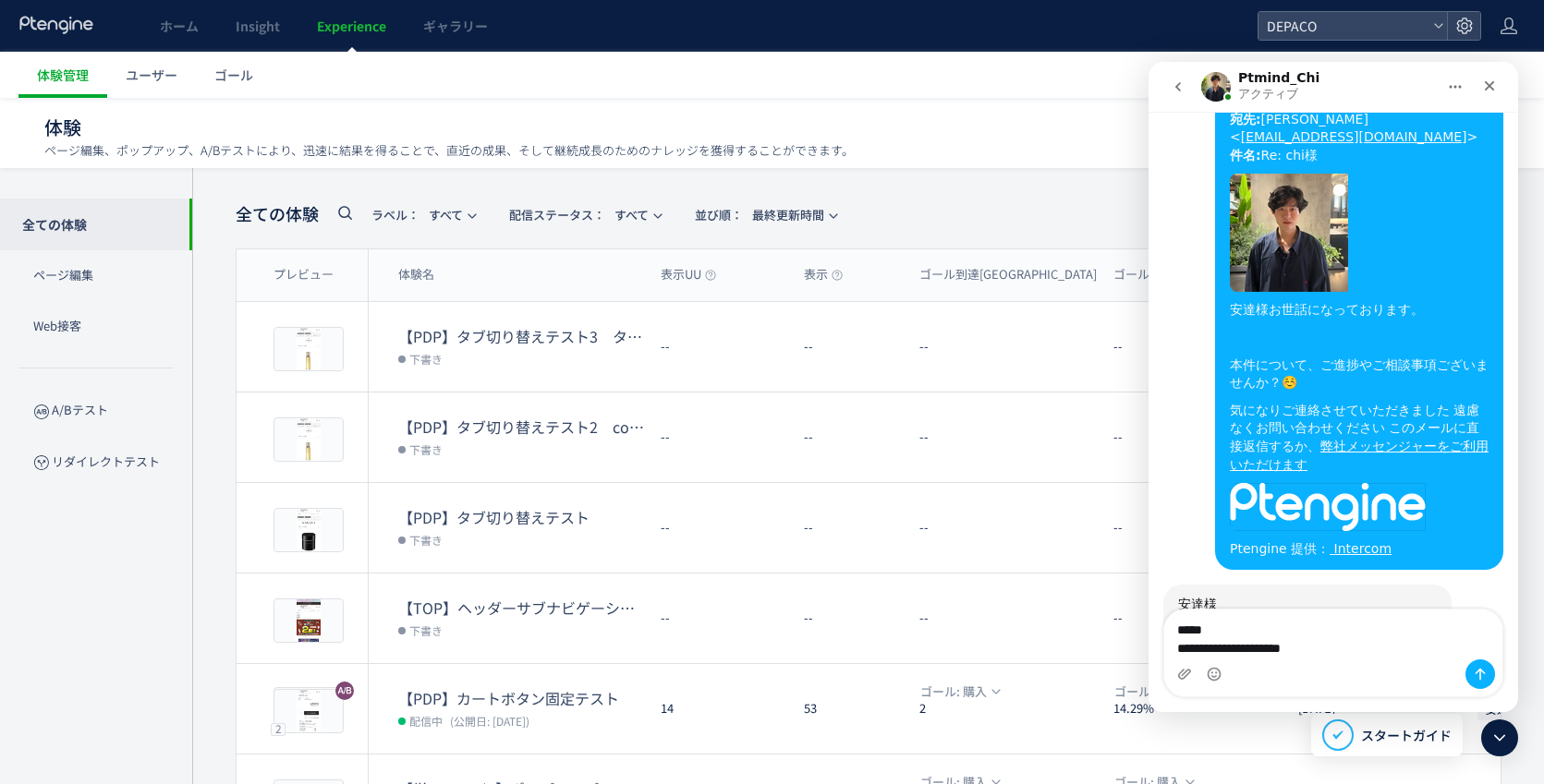
click at [1211, 648] on textarea "**********" at bounding box center [1333, 635] width 338 height 50
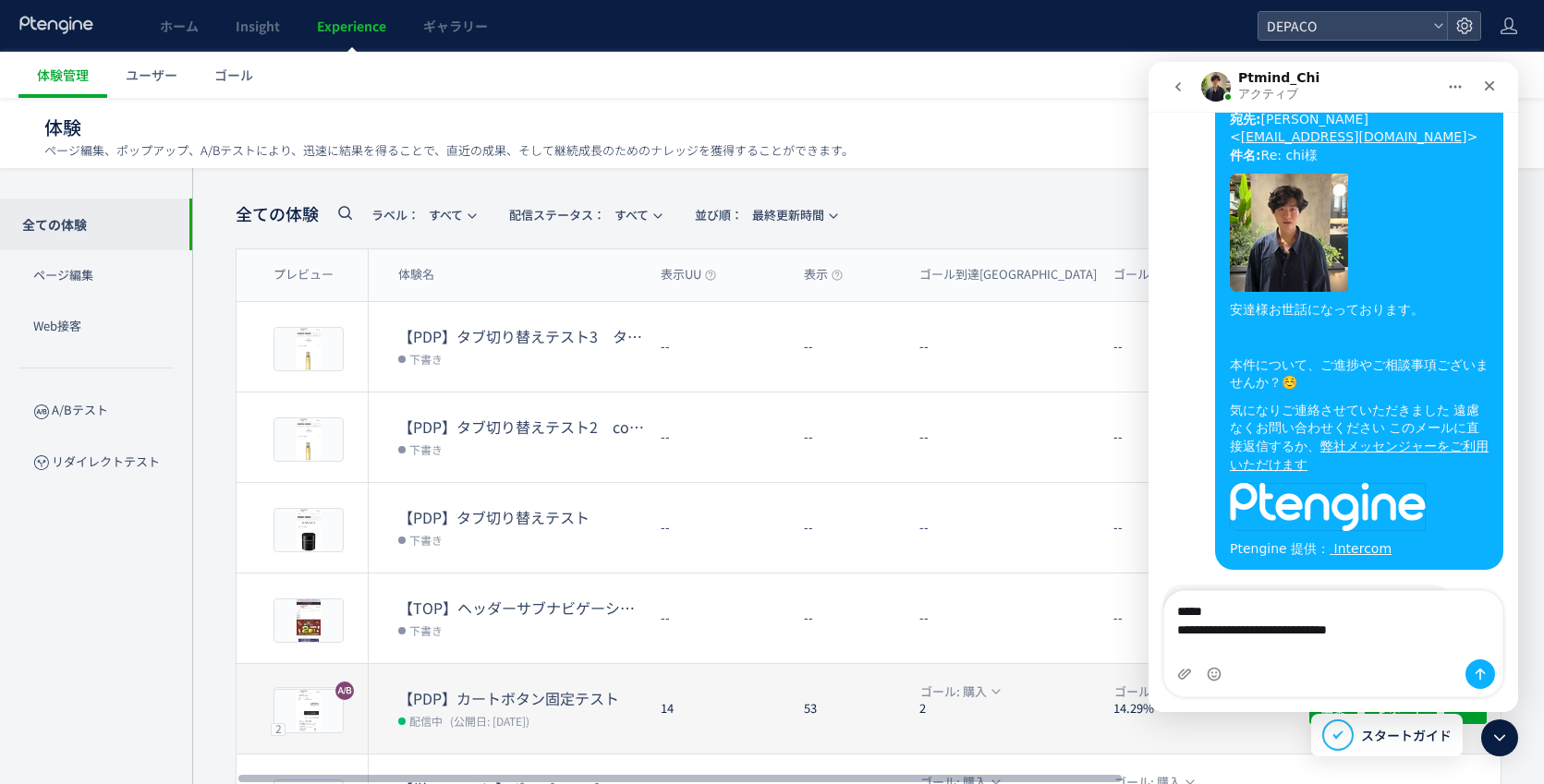
scroll to position [2394, 0]
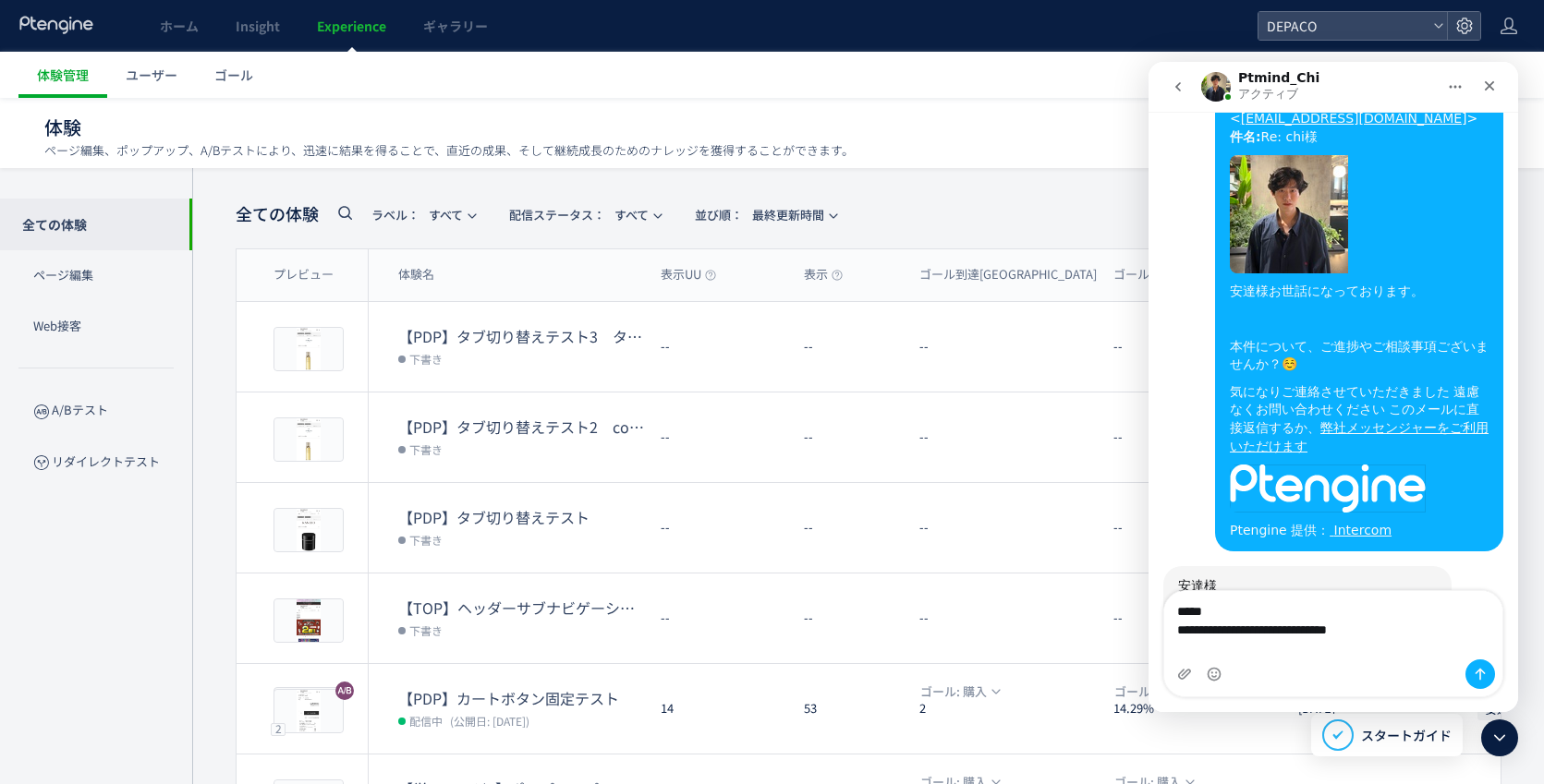
click at [1216, 655] on textarea "**********" at bounding box center [1333, 626] width 338 height 69
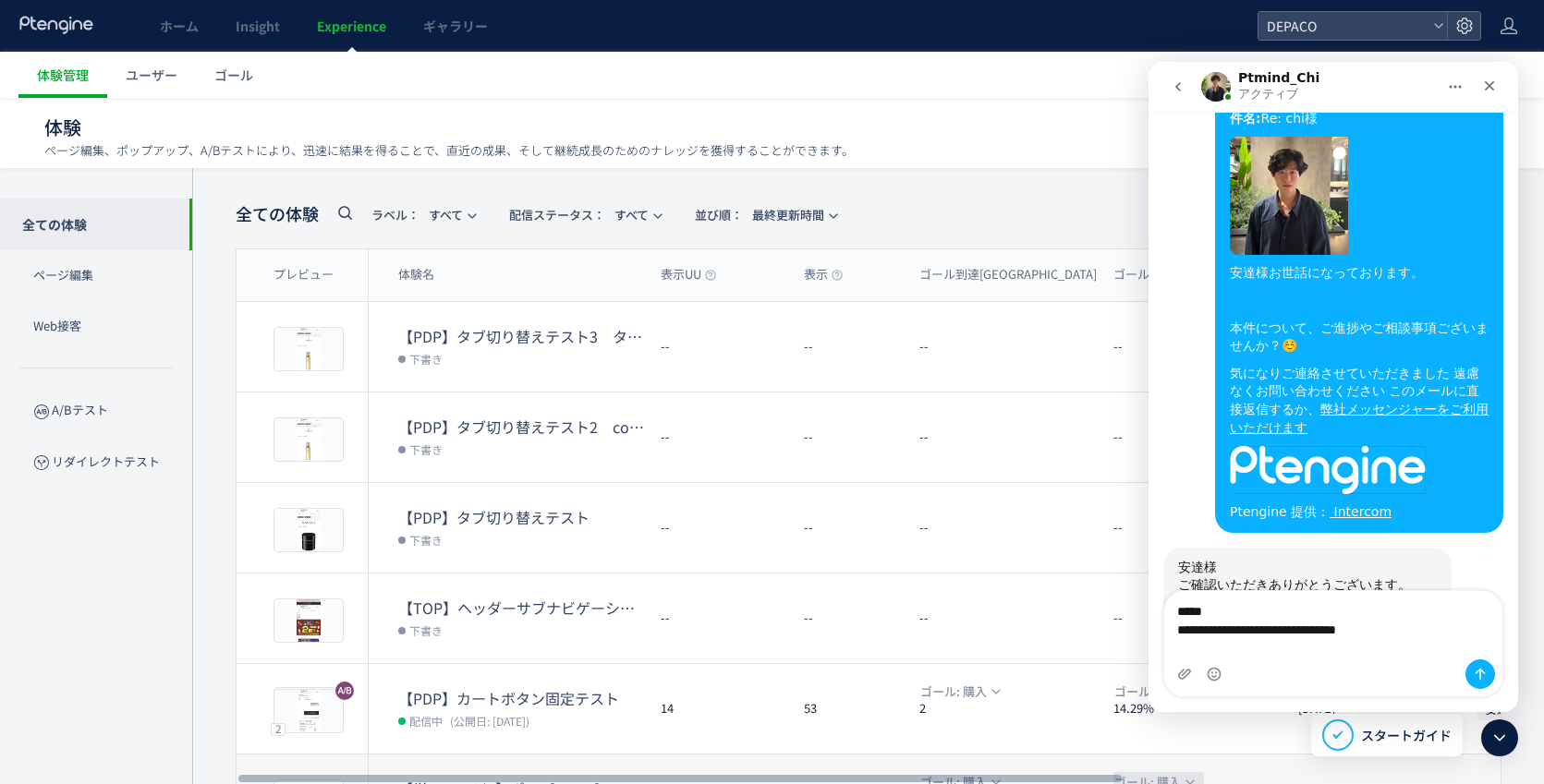
scroll to position [2431, 0]
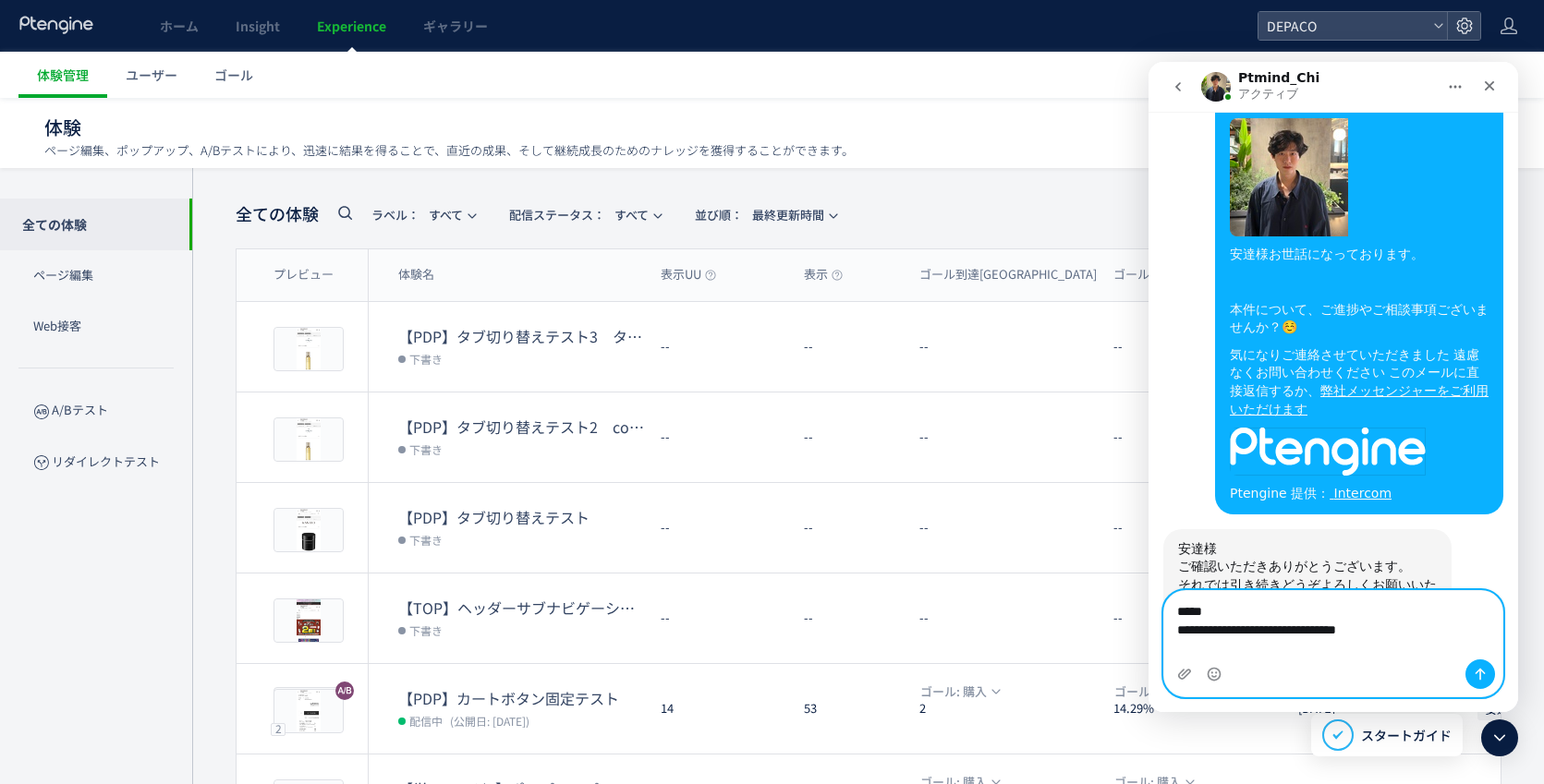
click at [1193, 644] on textarea "**********" at bounding box center [1333, 644] width 338 height 106
paste textarea "**********"
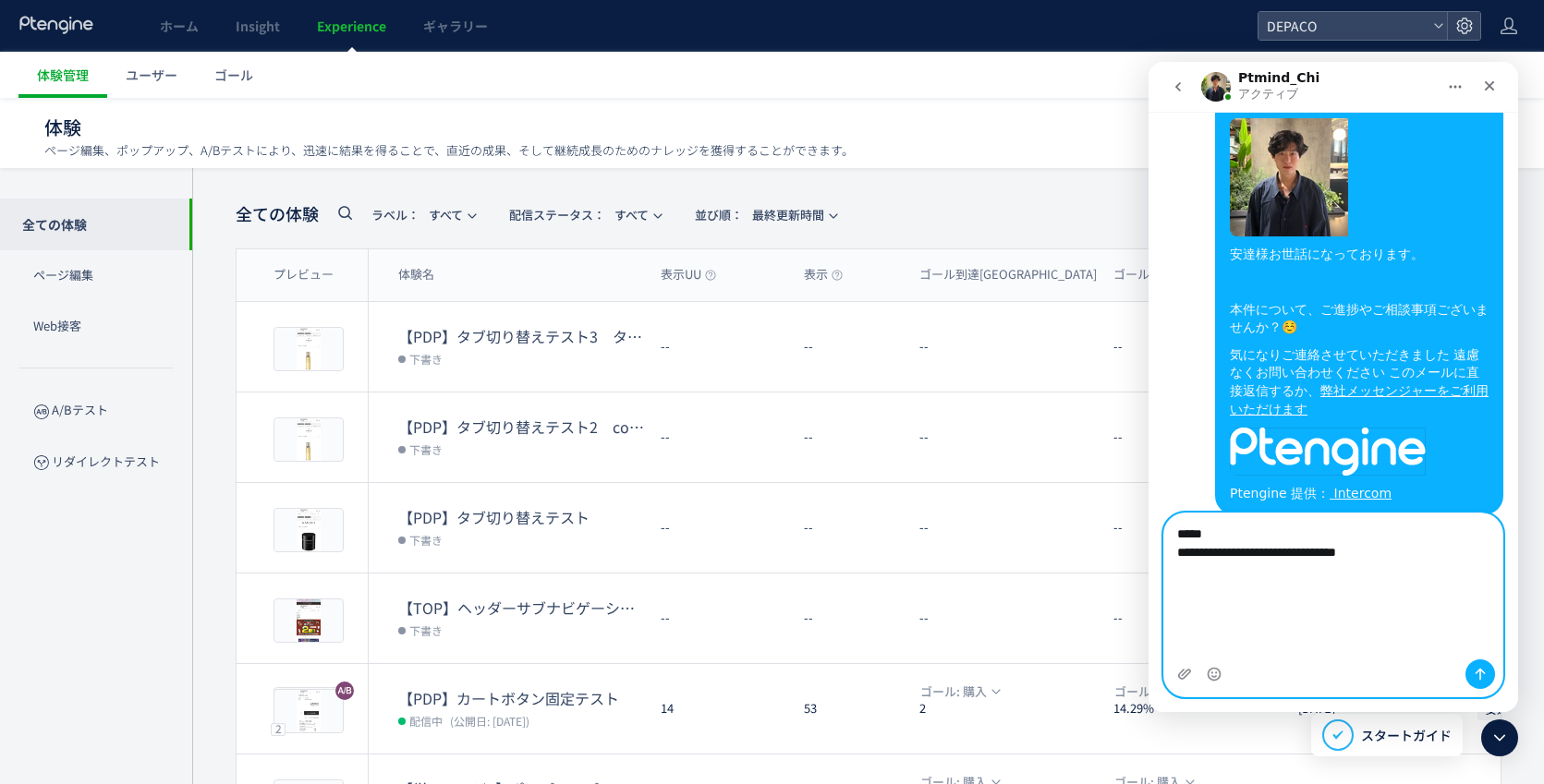
type textarea "**********"
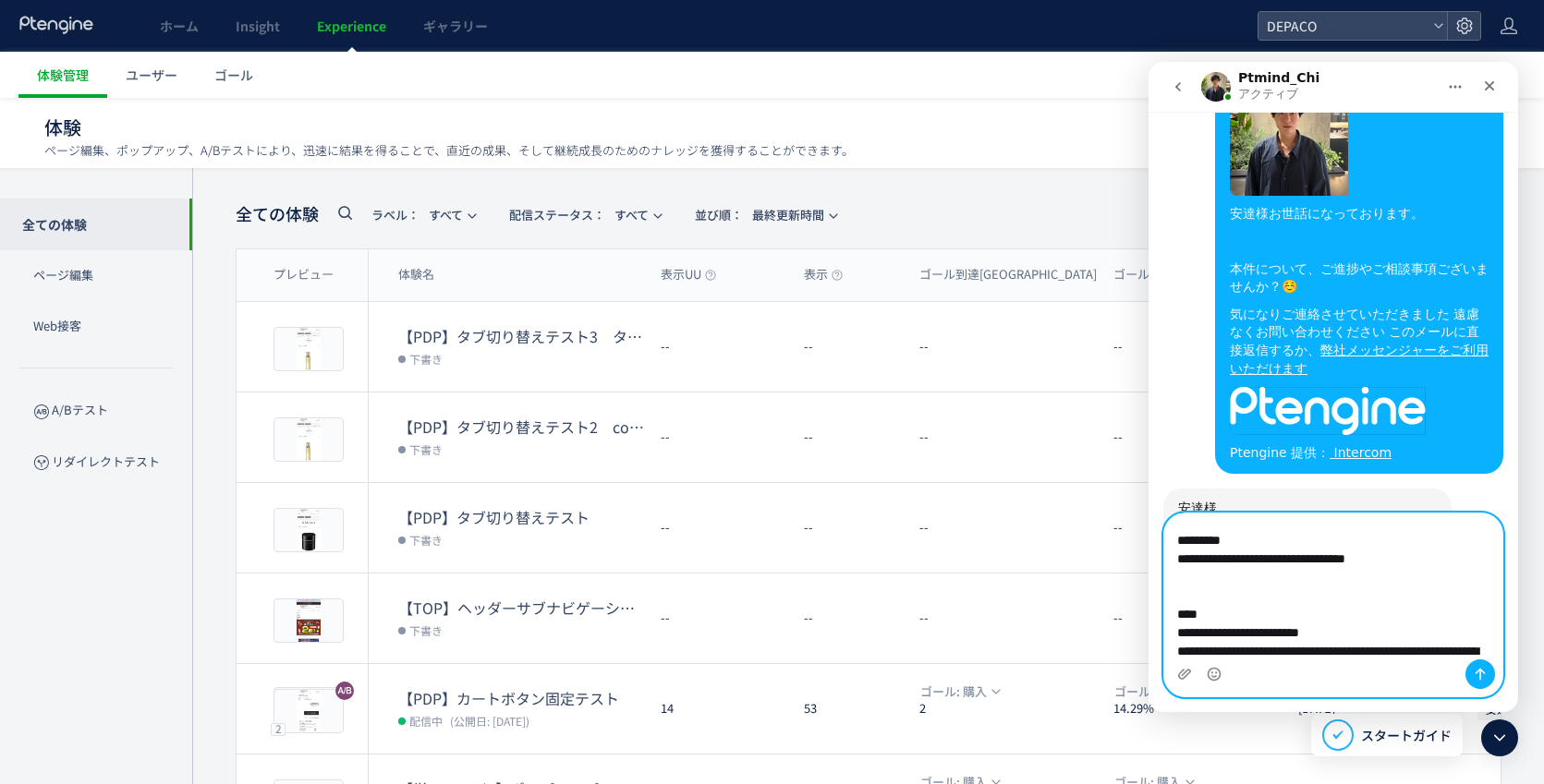
scroll to position [0, 0]
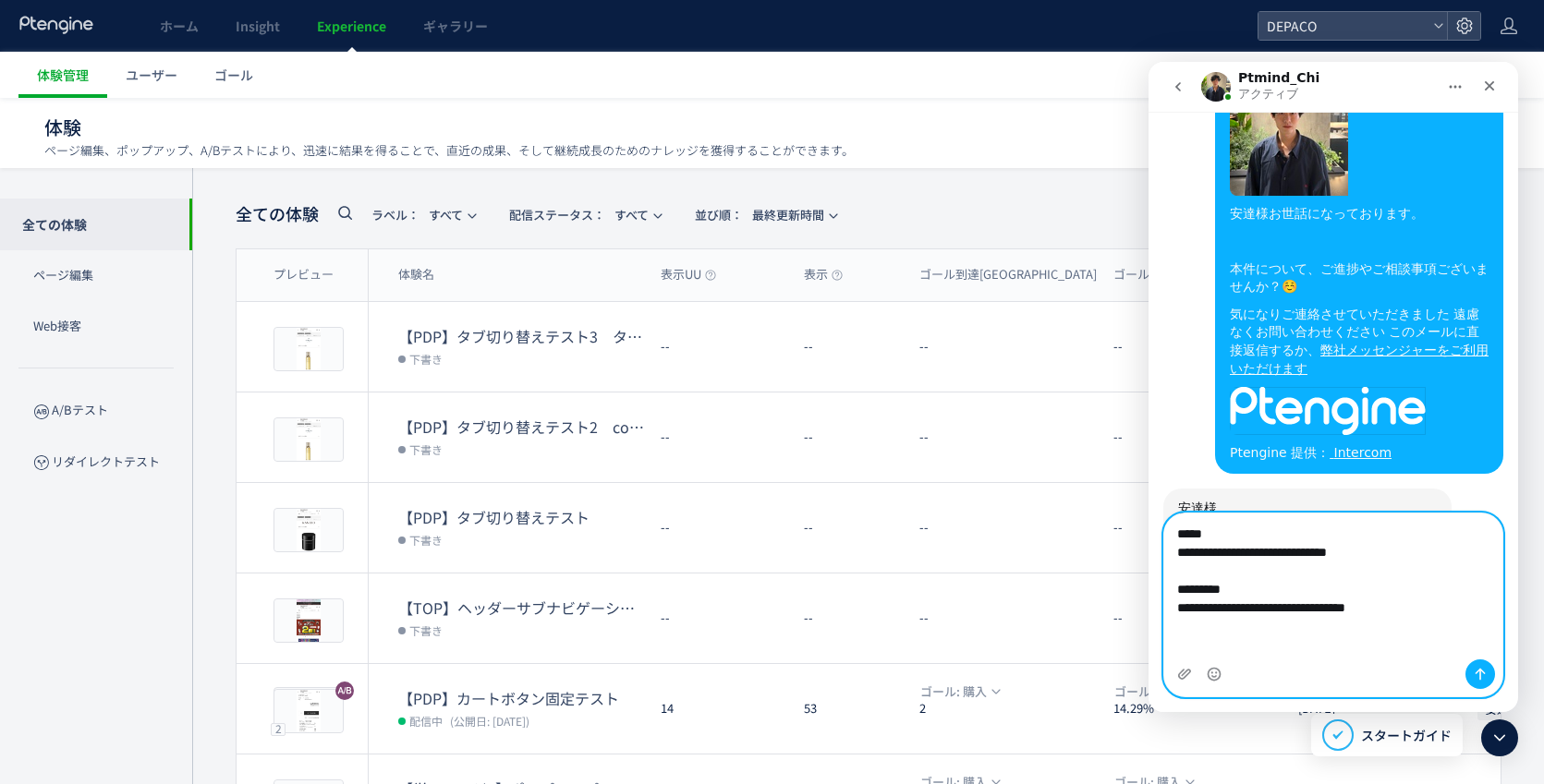
click at [1275, 605] on textarea "**********" at bounding box center [1333, 587] width 338 height 146
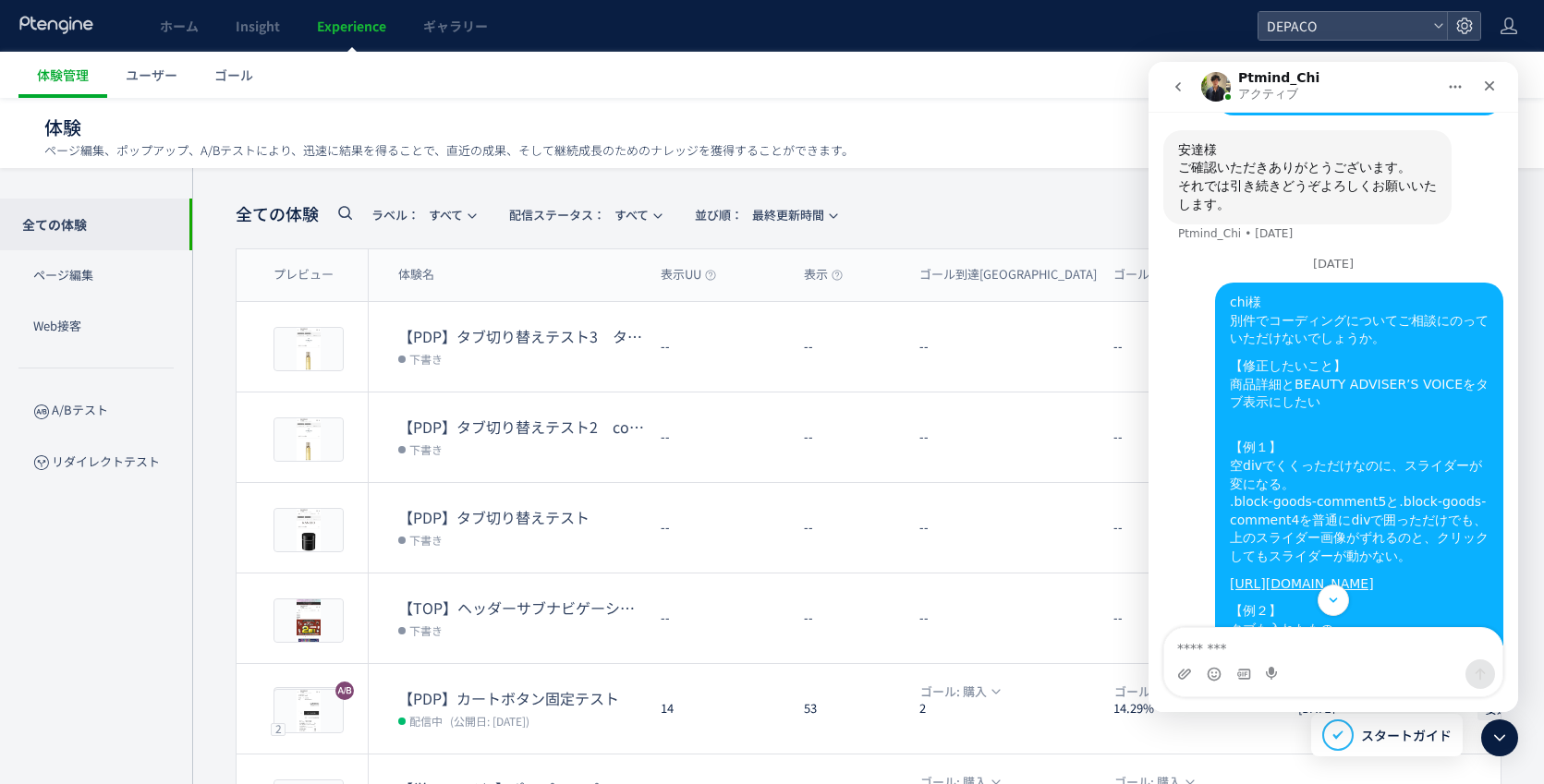
scroll to position [2803, 0]
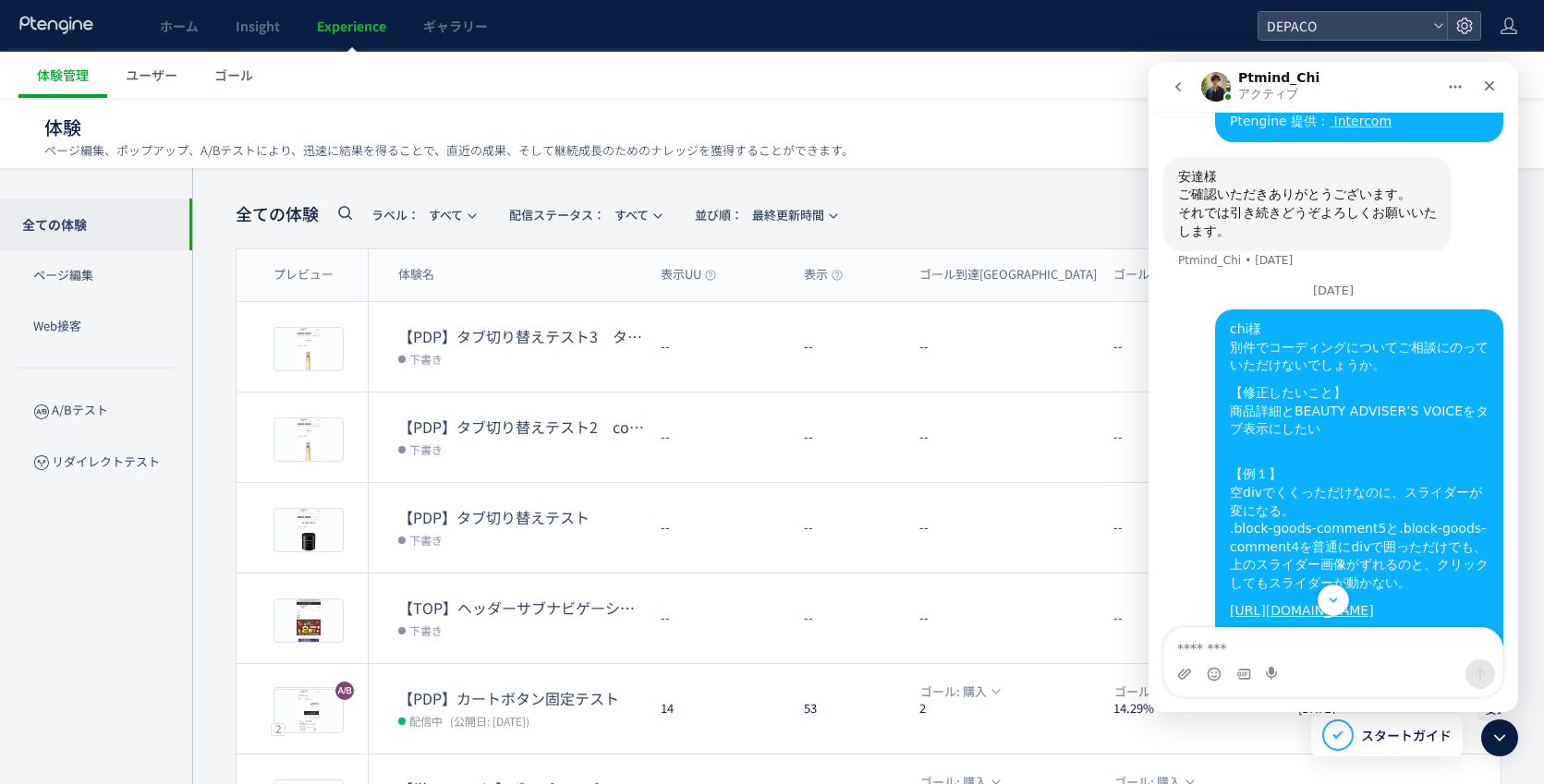
click at [1355, 321] on div "chi様　 別件でコーディングについてご相談にのっていただけないでしょうか。" at bounding box center [1359, 348] width 259 height 55
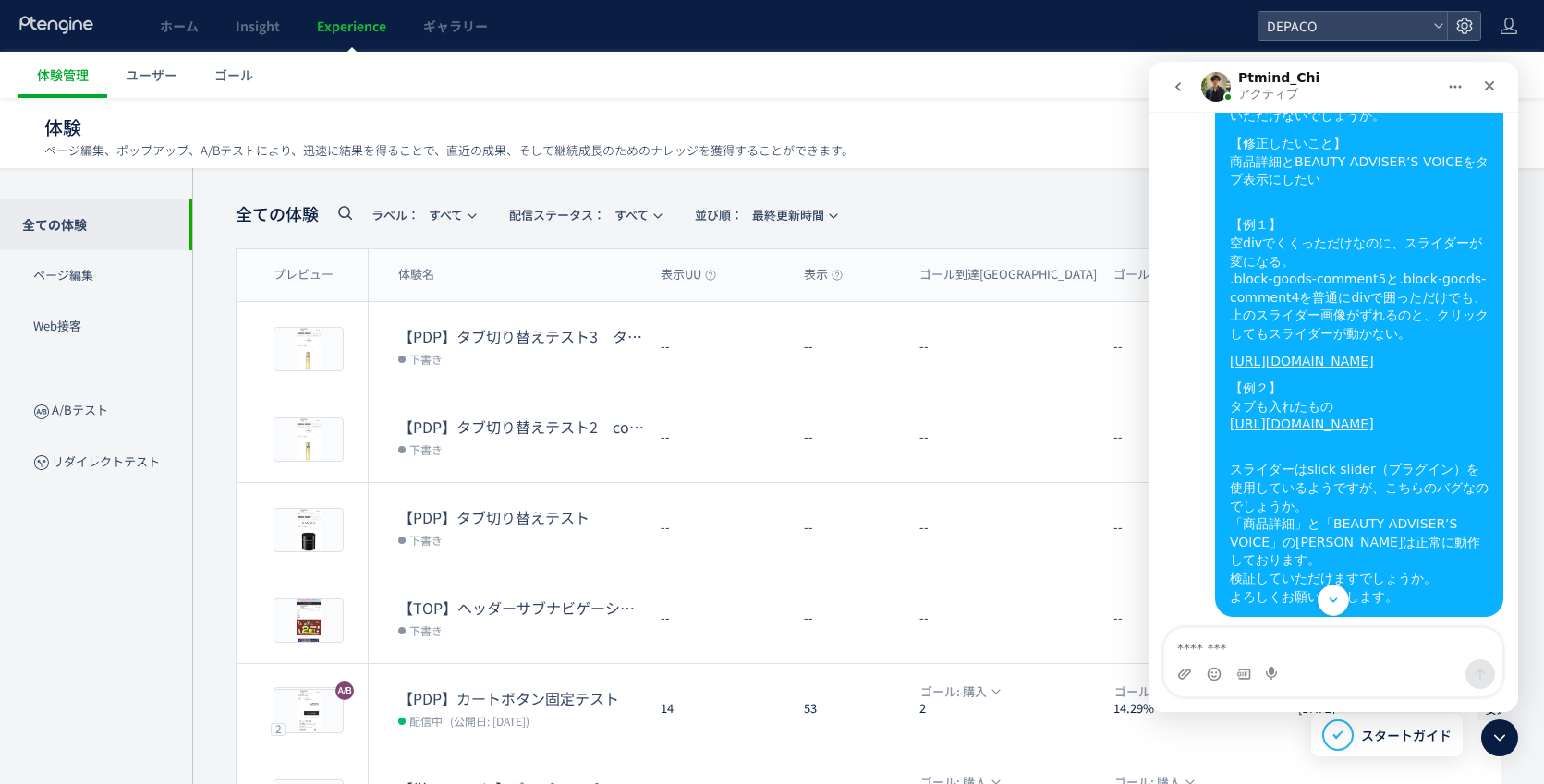
scroll to position [3080, 0]
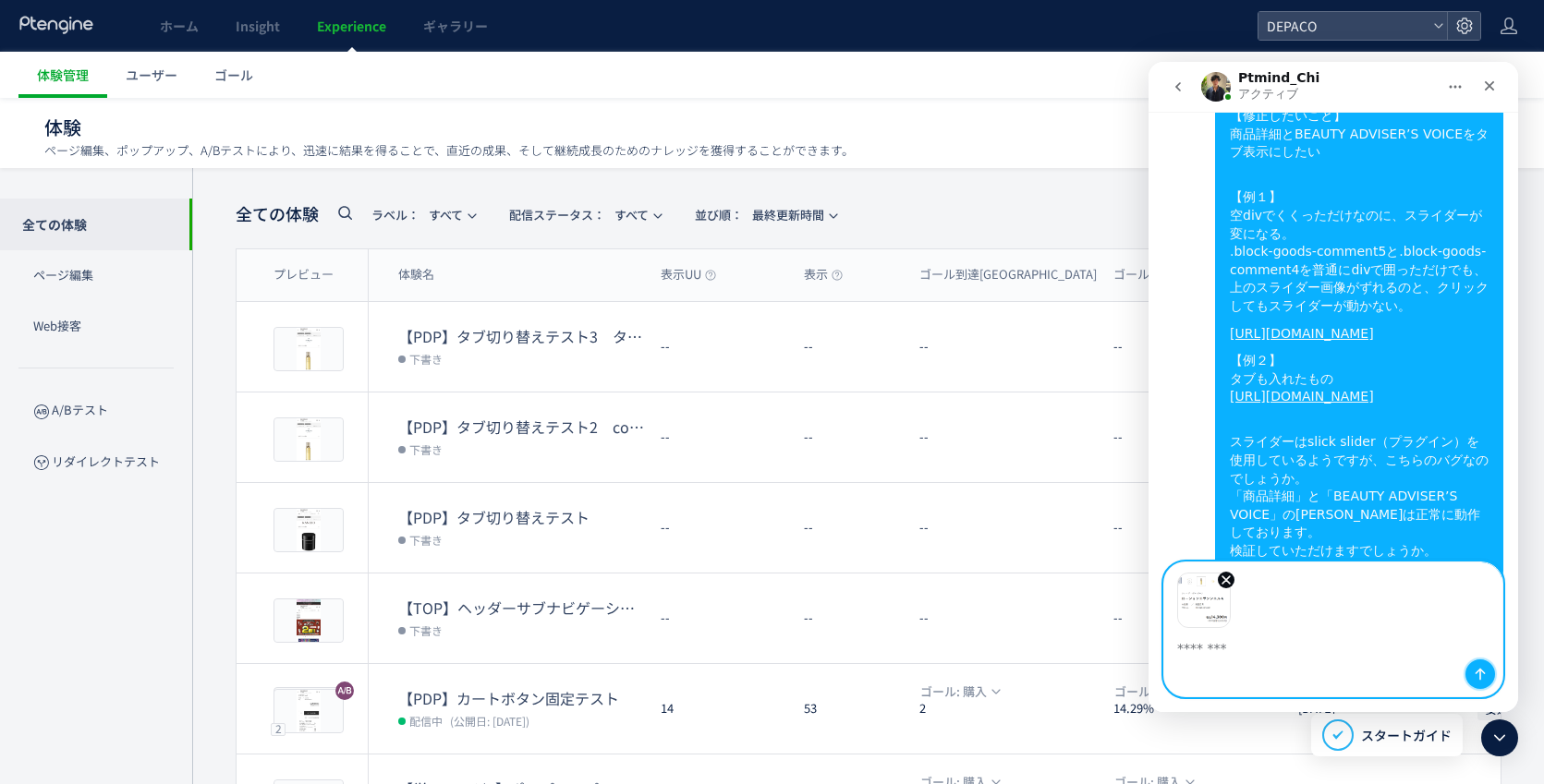
click at [1477, 674] on icon "メッセージを送信…" at bounding box center [1480, 675] width 15 height 15
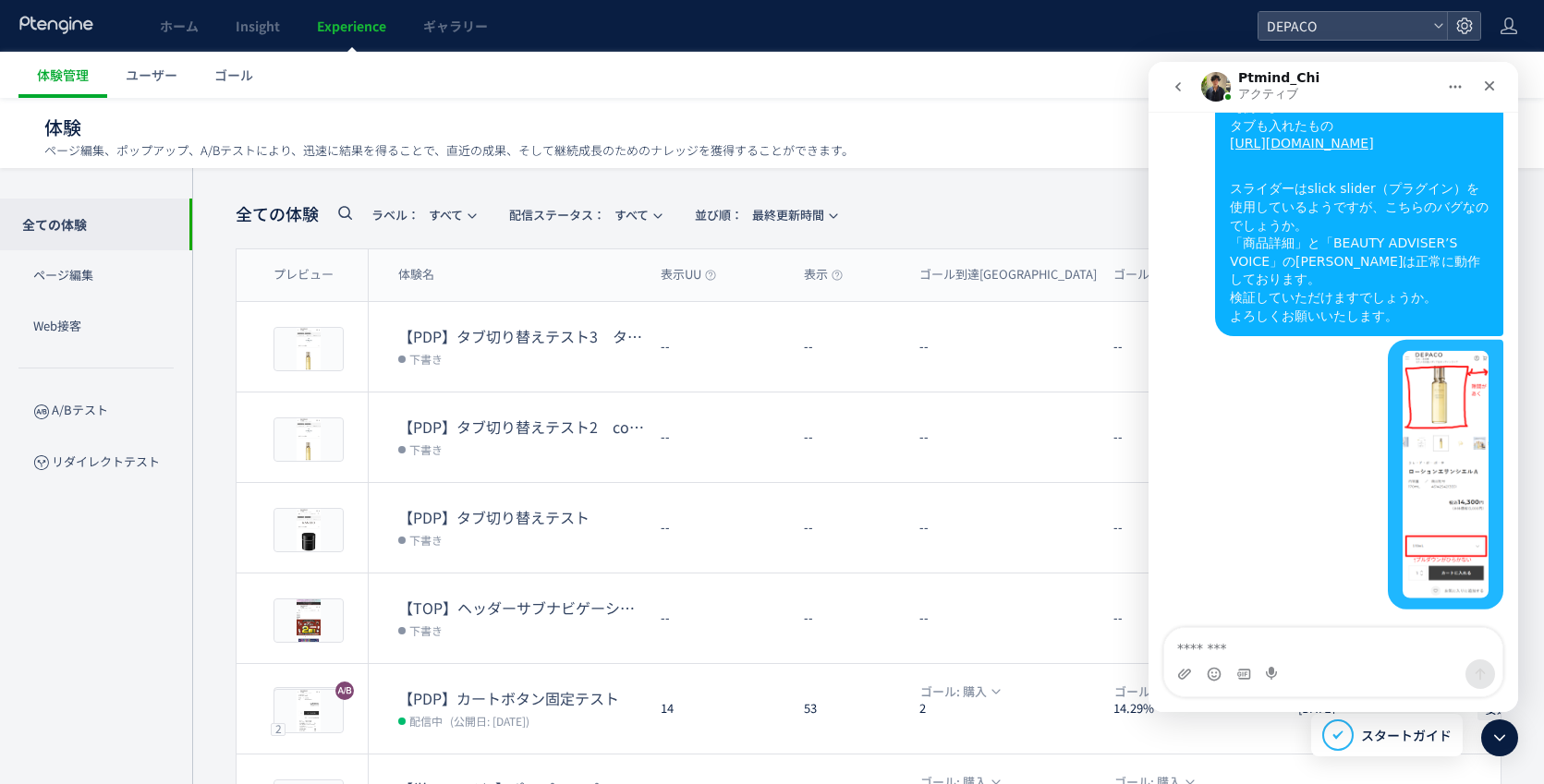
scroll to position [3352, 0]
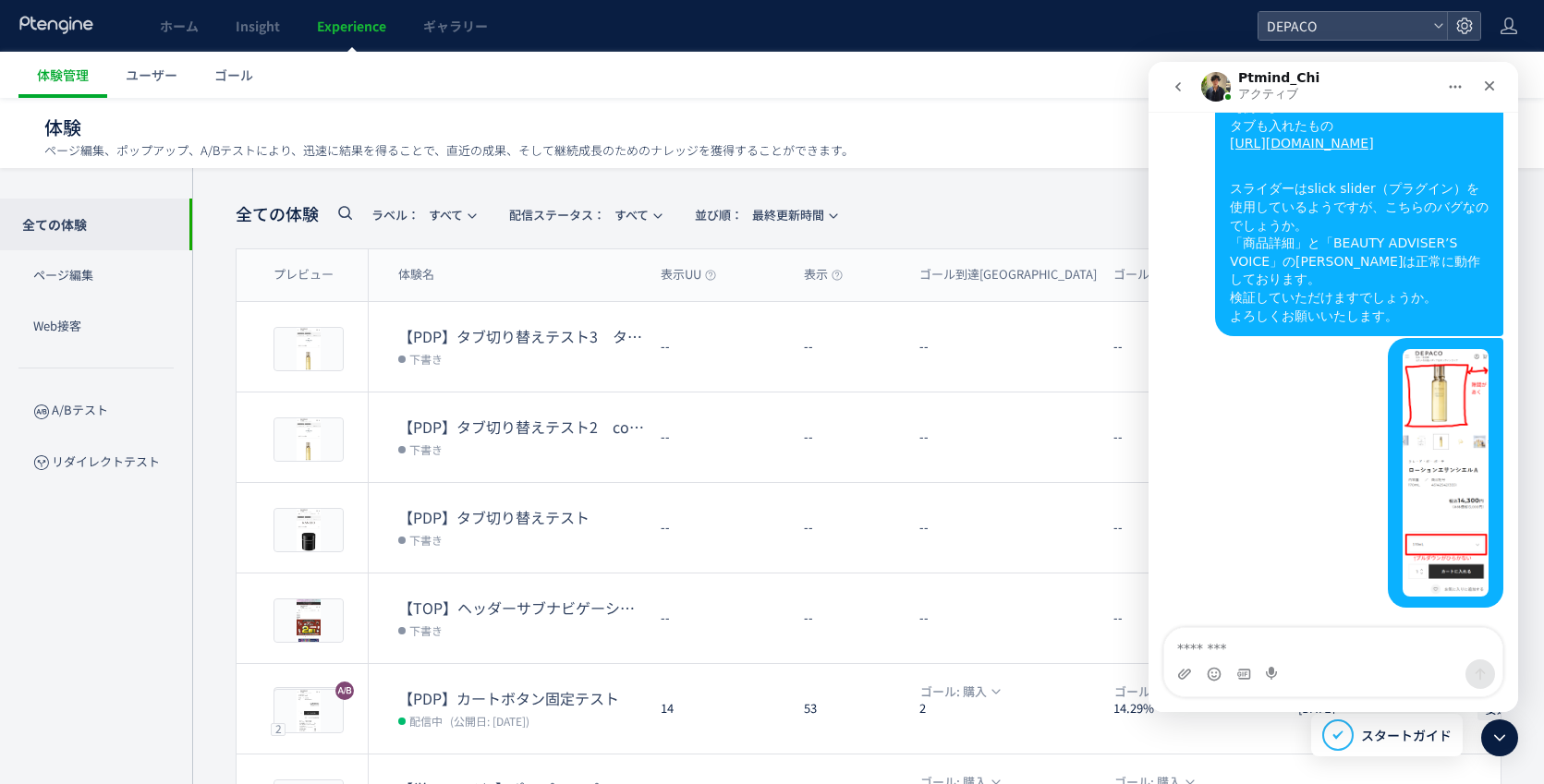
click at [1436, 469] on img "userさんから新しいメッセージが届きました…" at bounding box center [1445, 473] width 86 height 247
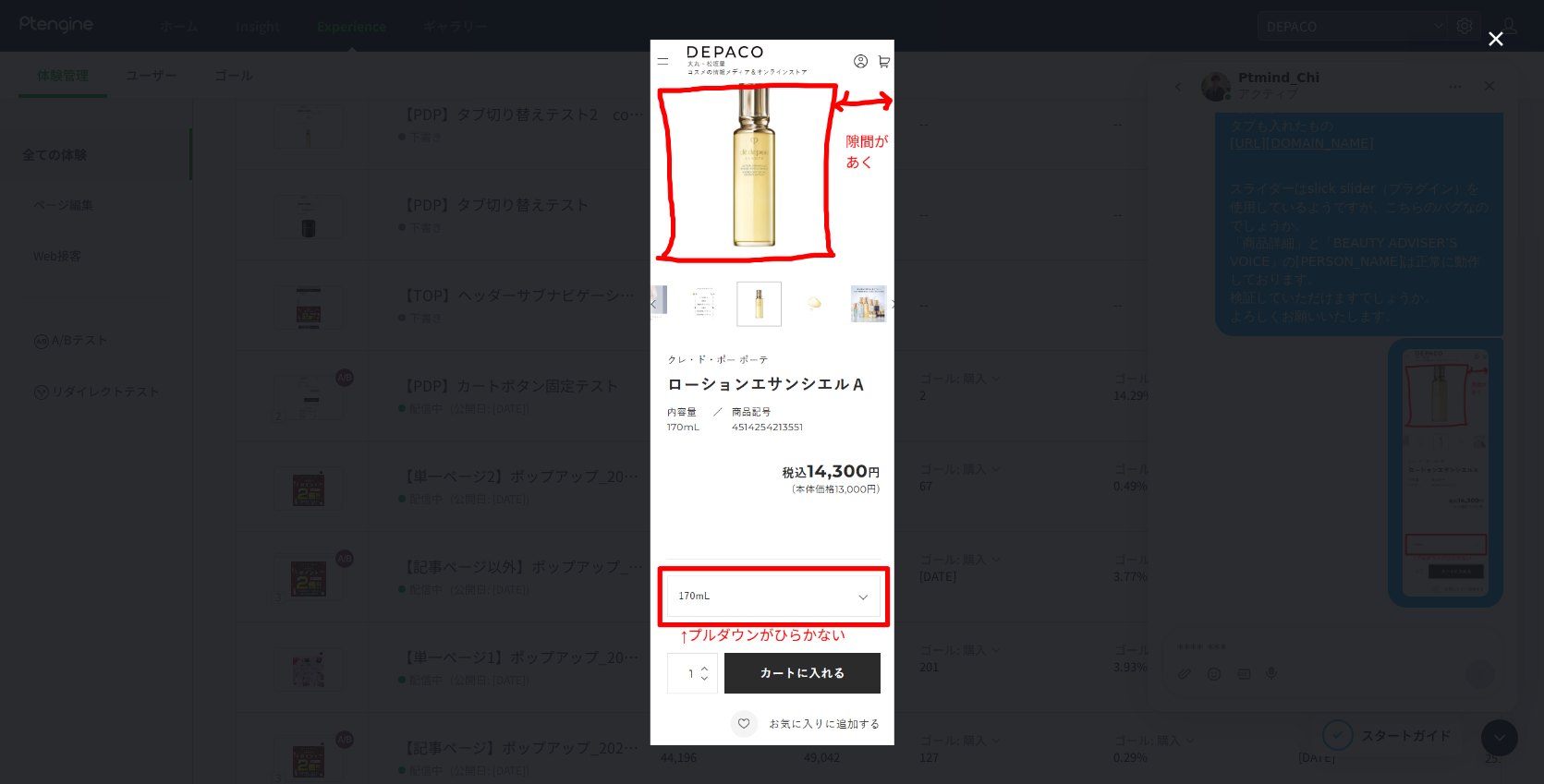
scroll to position [370, 0]
click at [1494, 39] on icon "クローズ" at bounding box center [1496, 39] width 22 height 22
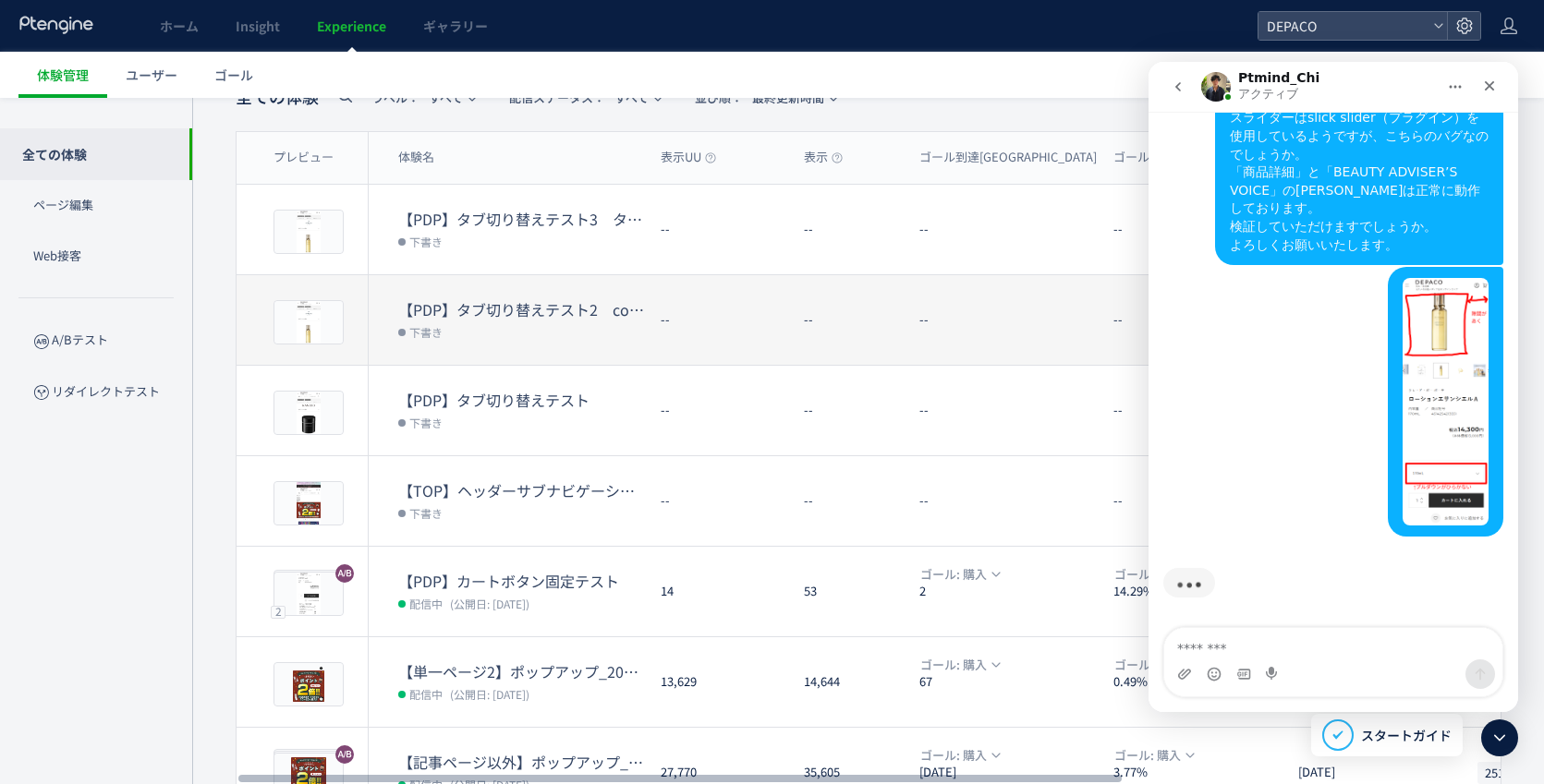
scroll to position [0, 0]
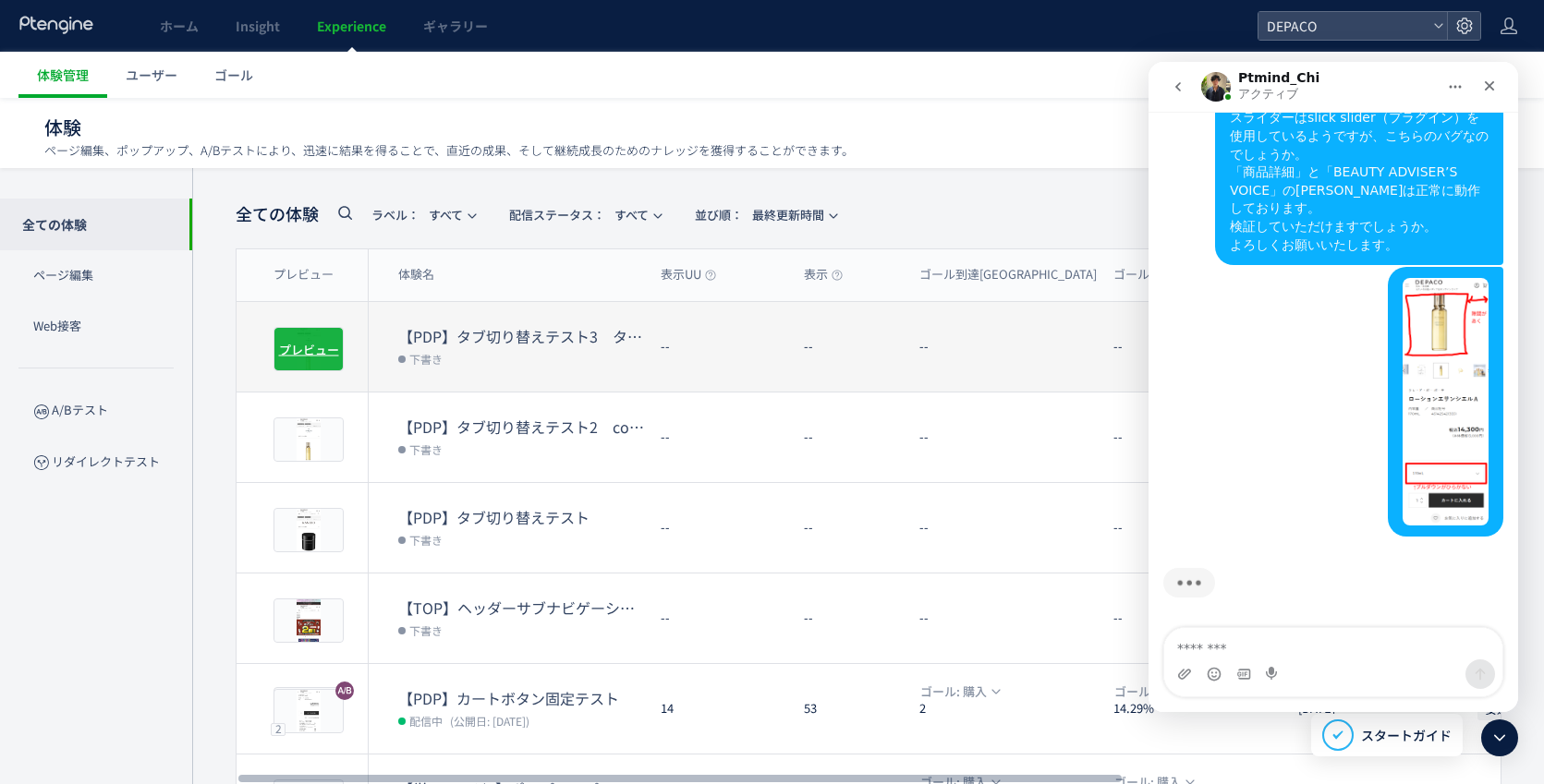
click at [320, 348] on span "プレビュー" at bounding box center [309, 348] width 60 height 18
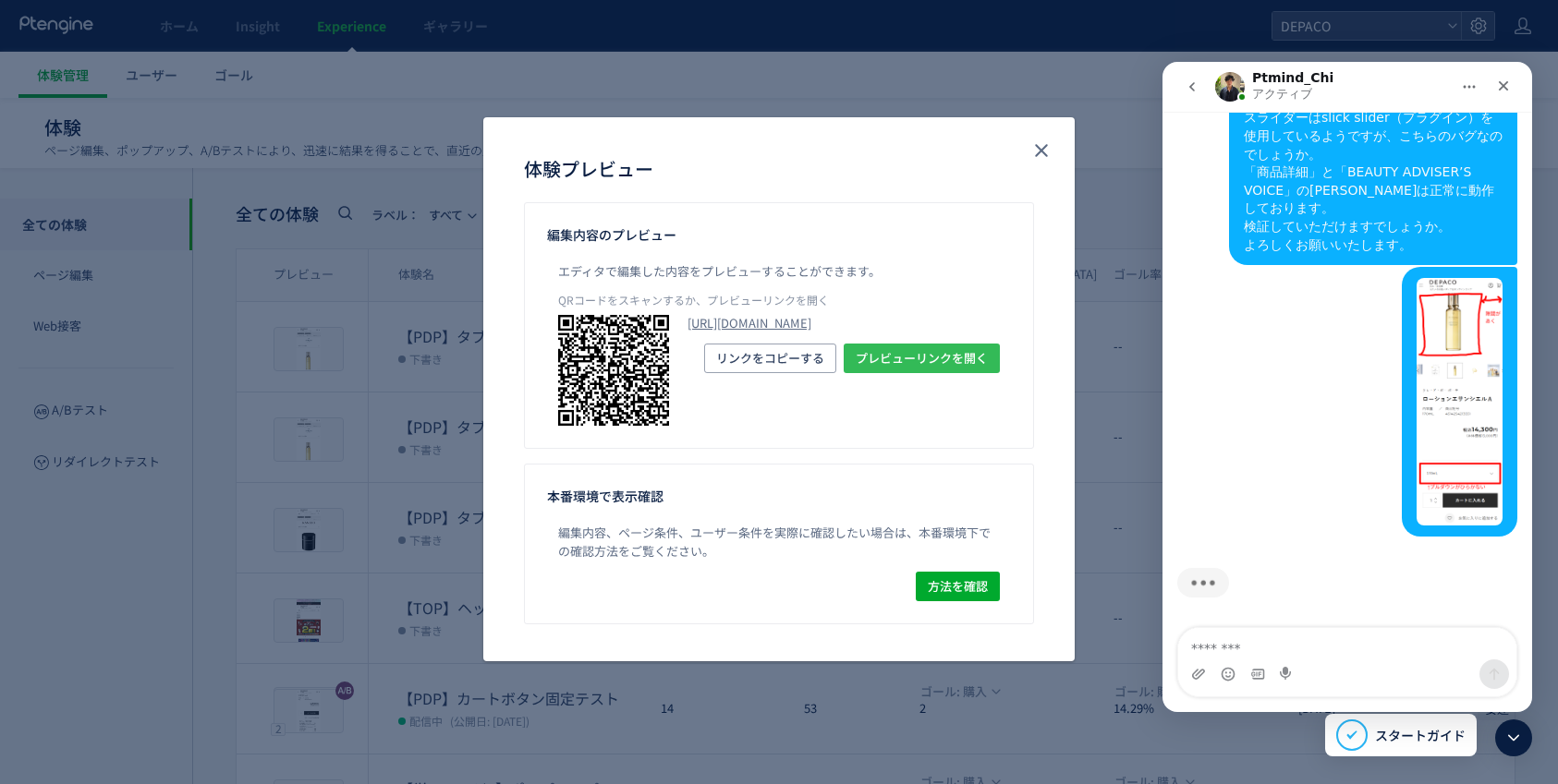
drag, startPoint x: 903, startPoint y: 403, endPoint x: 773, endPoint y: 515, distance: 171.6
click at [903, 373] on span "プレビューリンクを開く" at bounding box center [921, 359] width 133 height 30
click at [1042, 146] on icon "close" at bounding box center [1042, 151] width 22 height 22
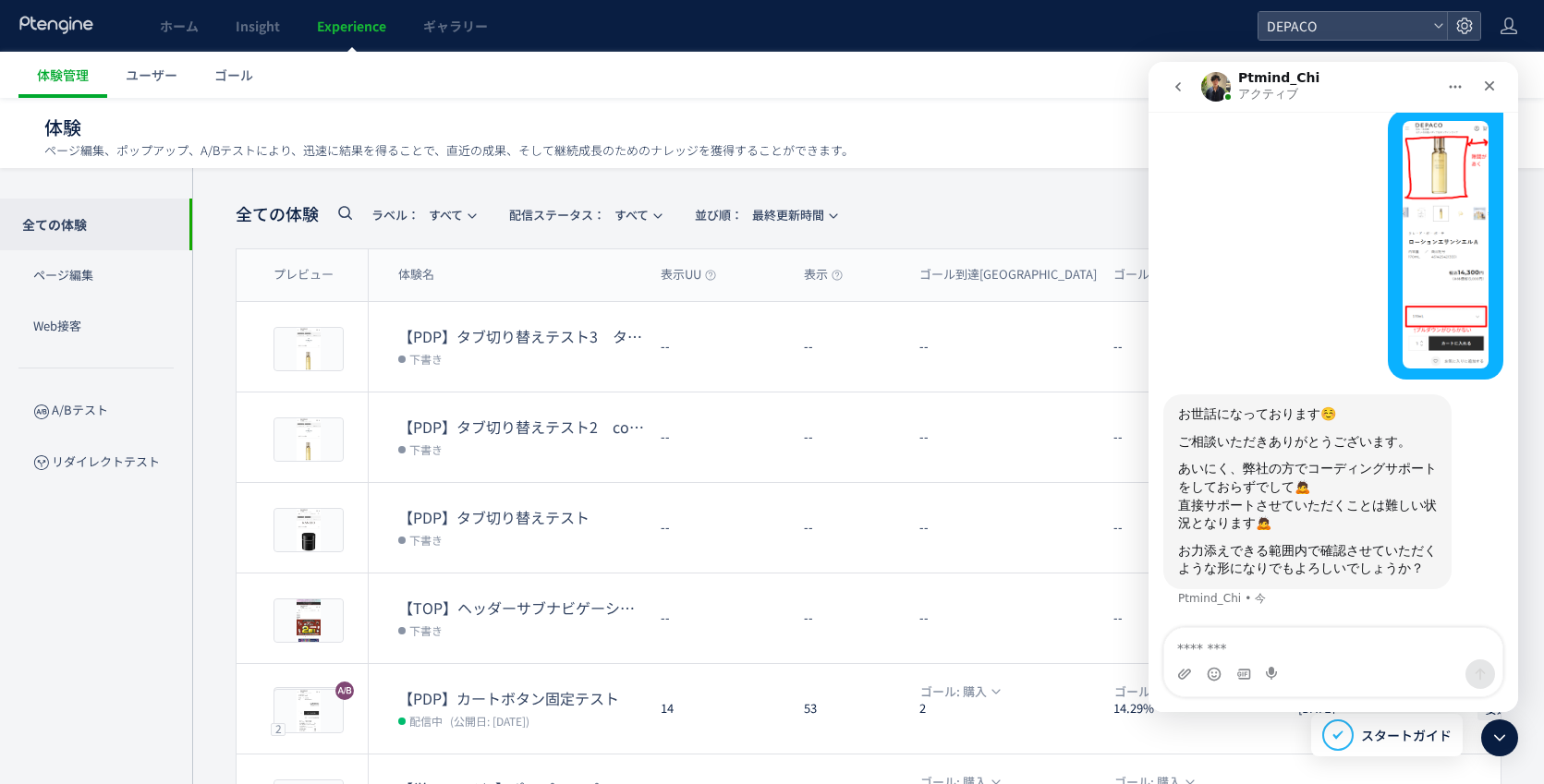
scroll to position [3561, 0]
click at [1213, 647] on textarea "メッセージ..." at bounding box center [1333, 644] width 338 height 32
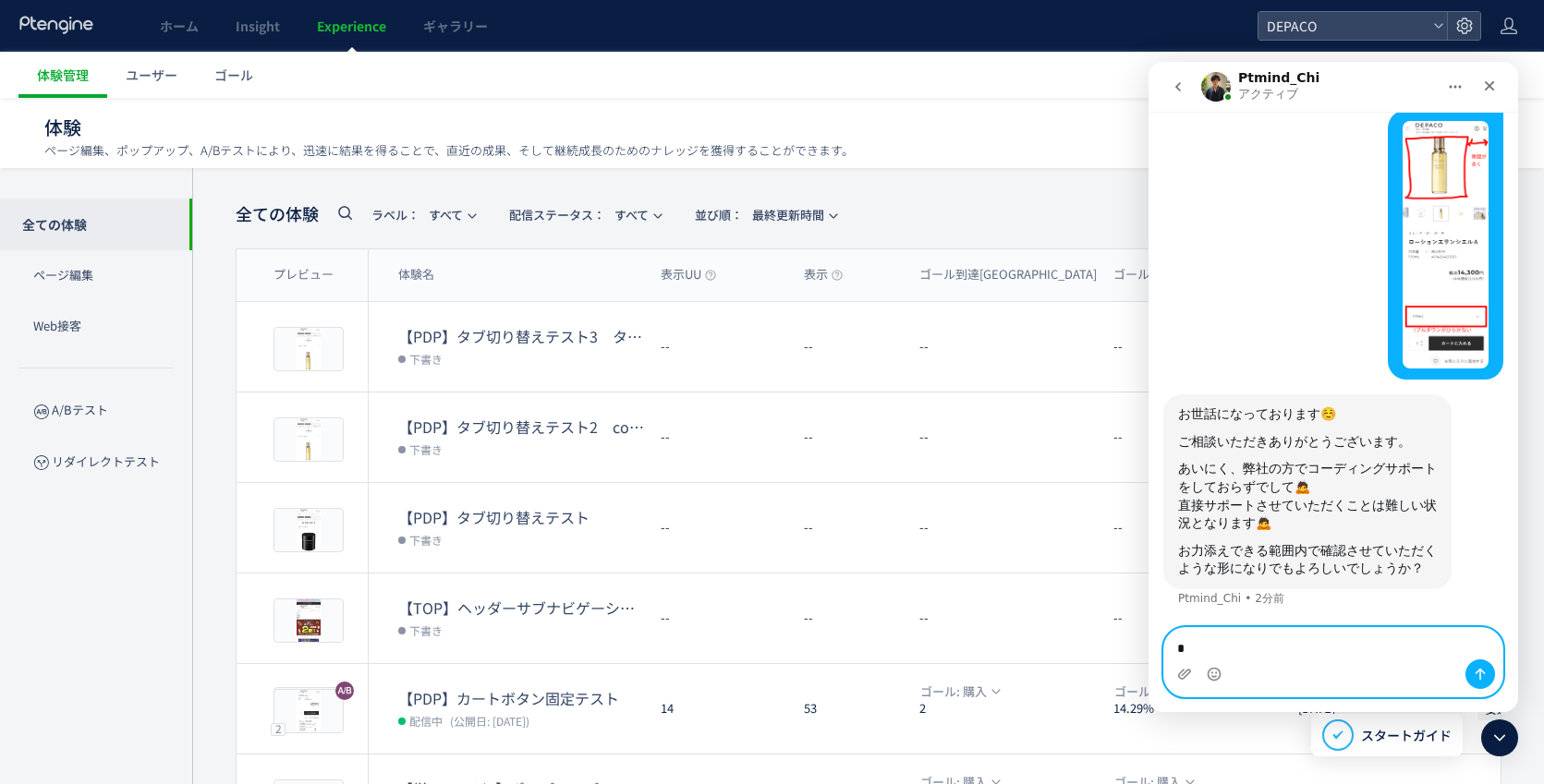
type textarea "*"
drag, startPoint x: 1289, startPoint y: 647, endPoint x: 1274, endPoint y: 689, distance: 44.6
click at [1289, 646] on textarea "**********" at bounding box center [1333, 644] width 338 height 32
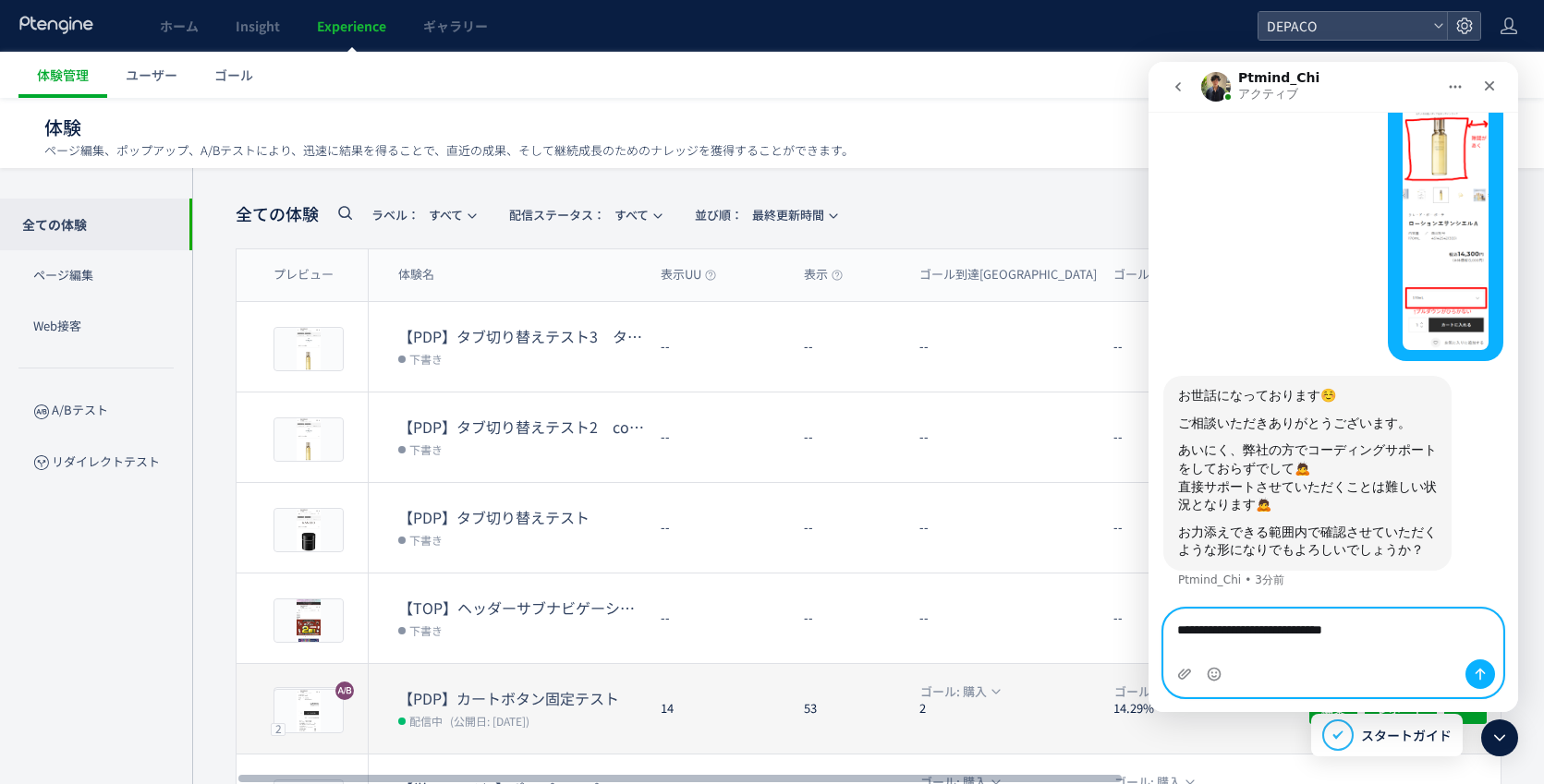
scroll to position [3580, 0]
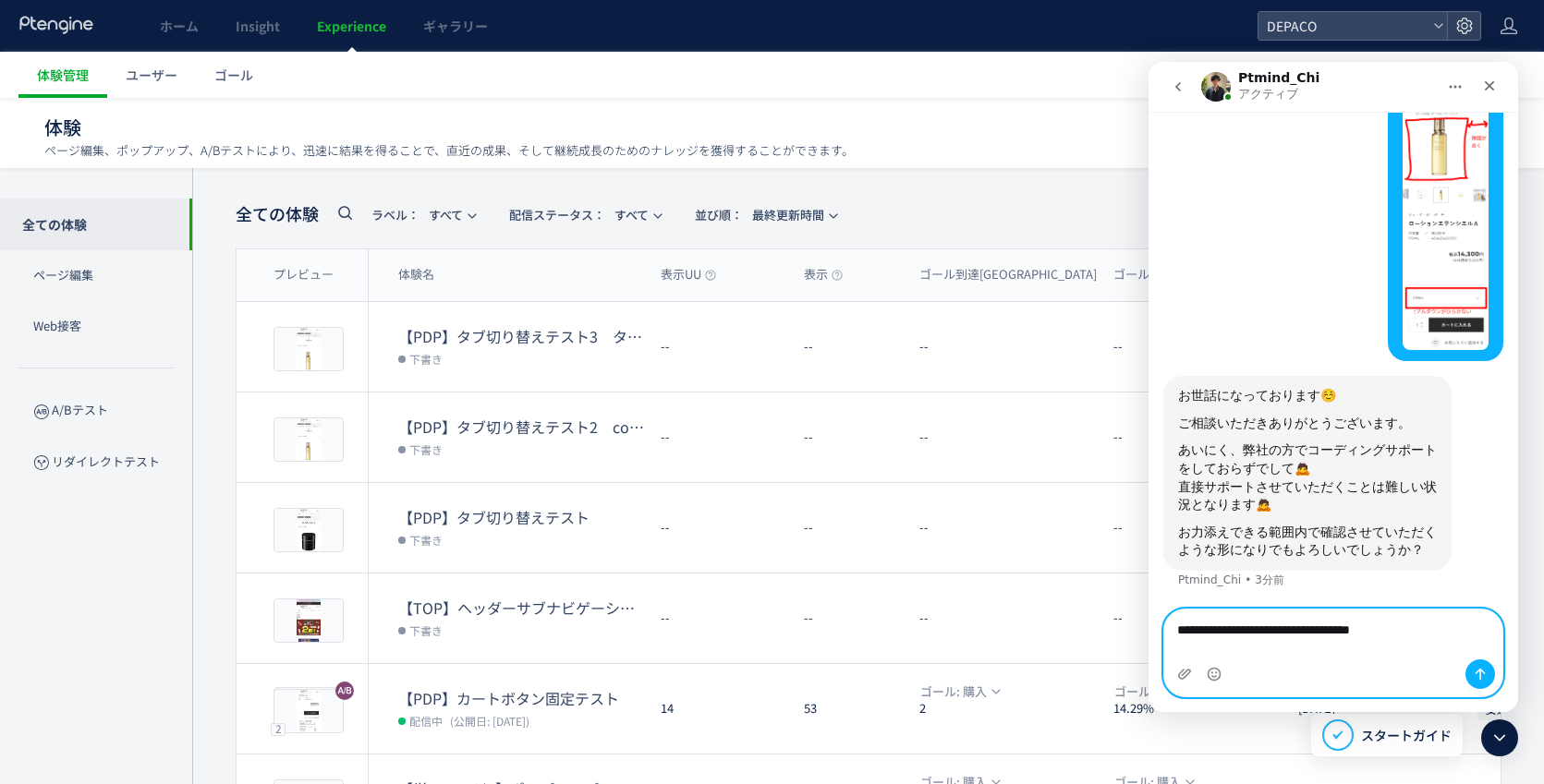
click at [1301, 651] on textarea "**********" at bounding box center [1333, 635] width 338 height 50
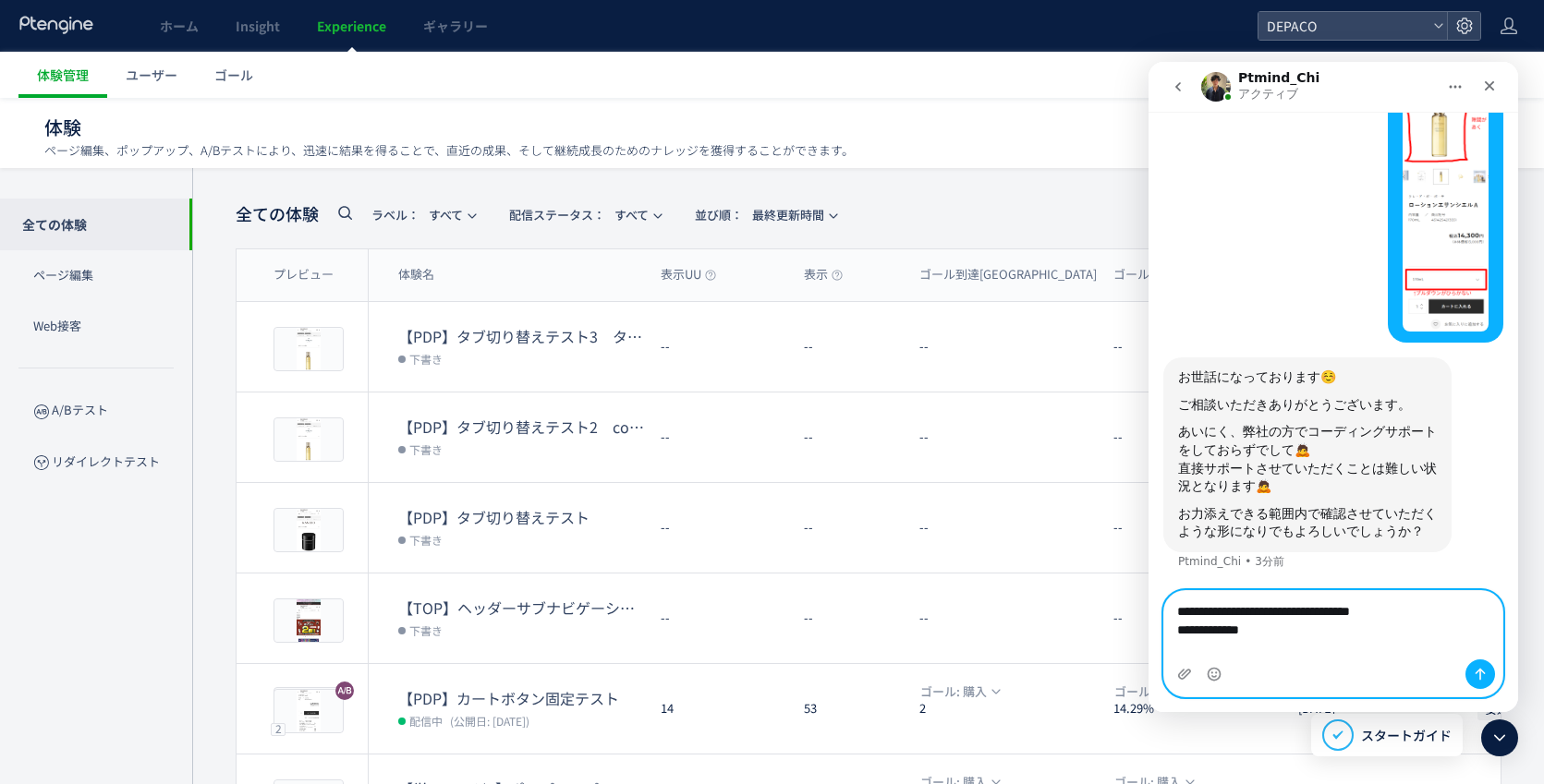
type textarea "**********"
click at [1486, 677] on icon "メッセージを送信…" at bounding box center [1480, 675] width 15 height 15
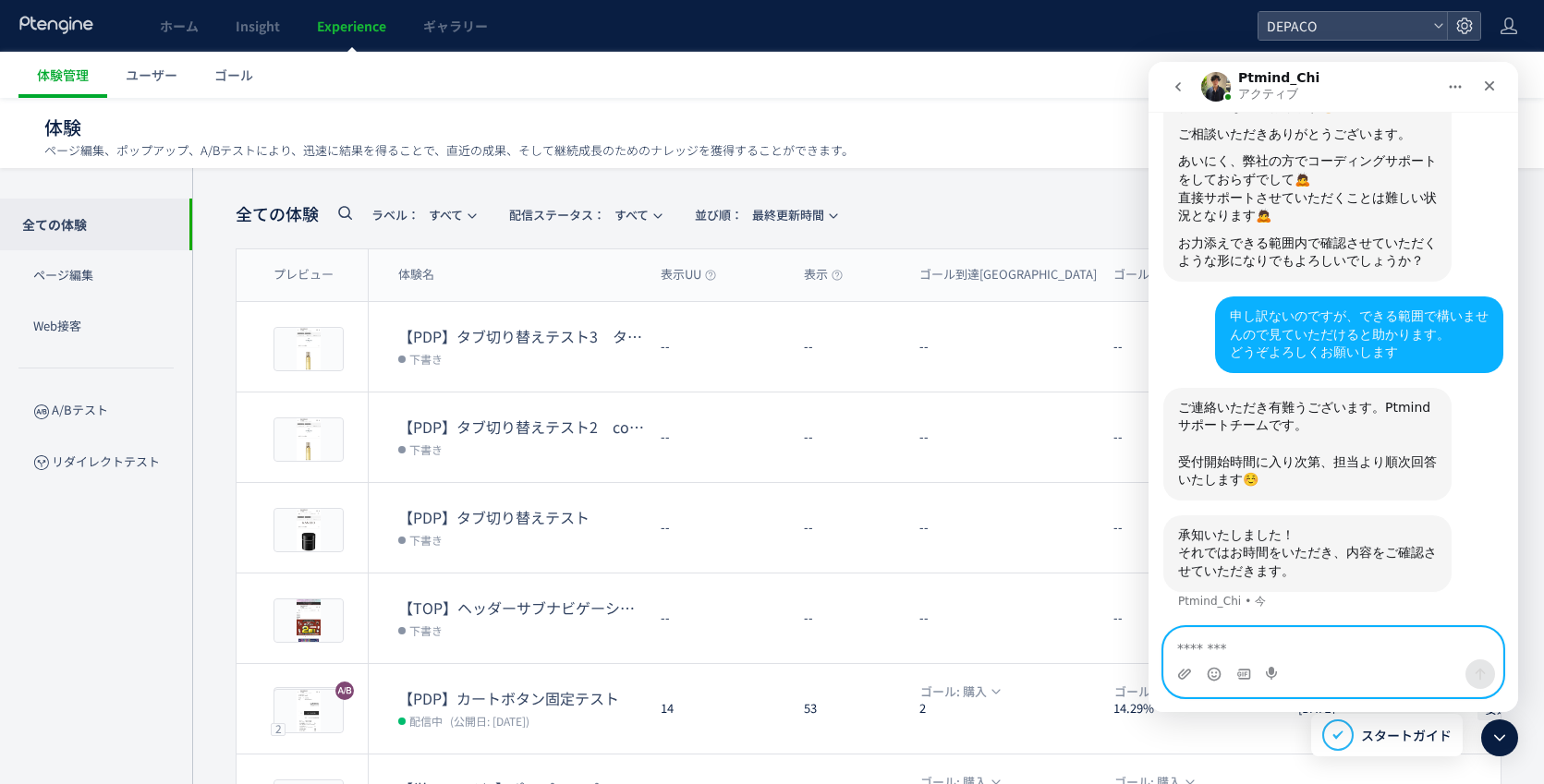
scroll to position [3871, 0]
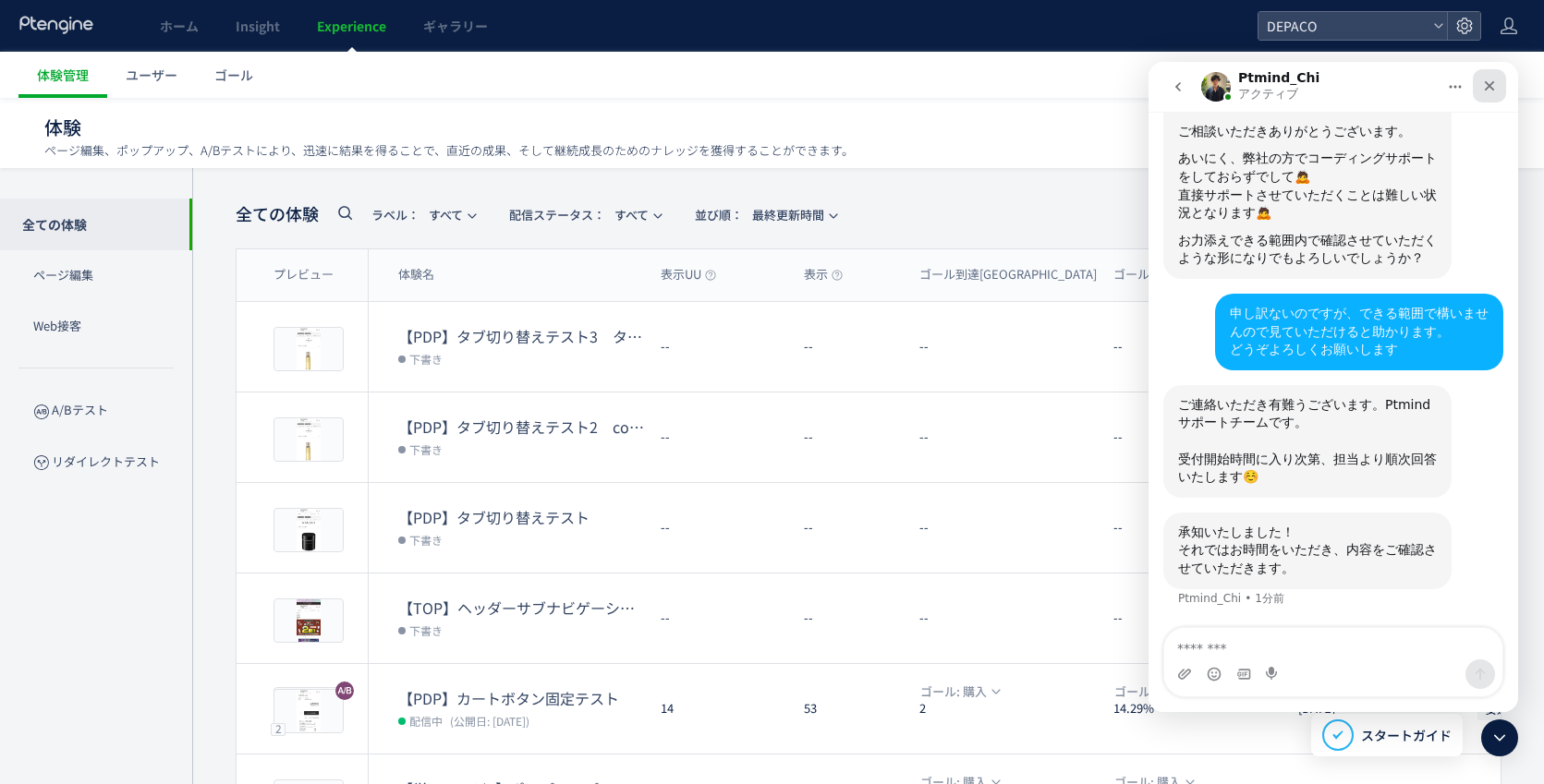
click at [1489, 77] on div "クローズ" at bounding box center [1489, 86] width 33 height 33
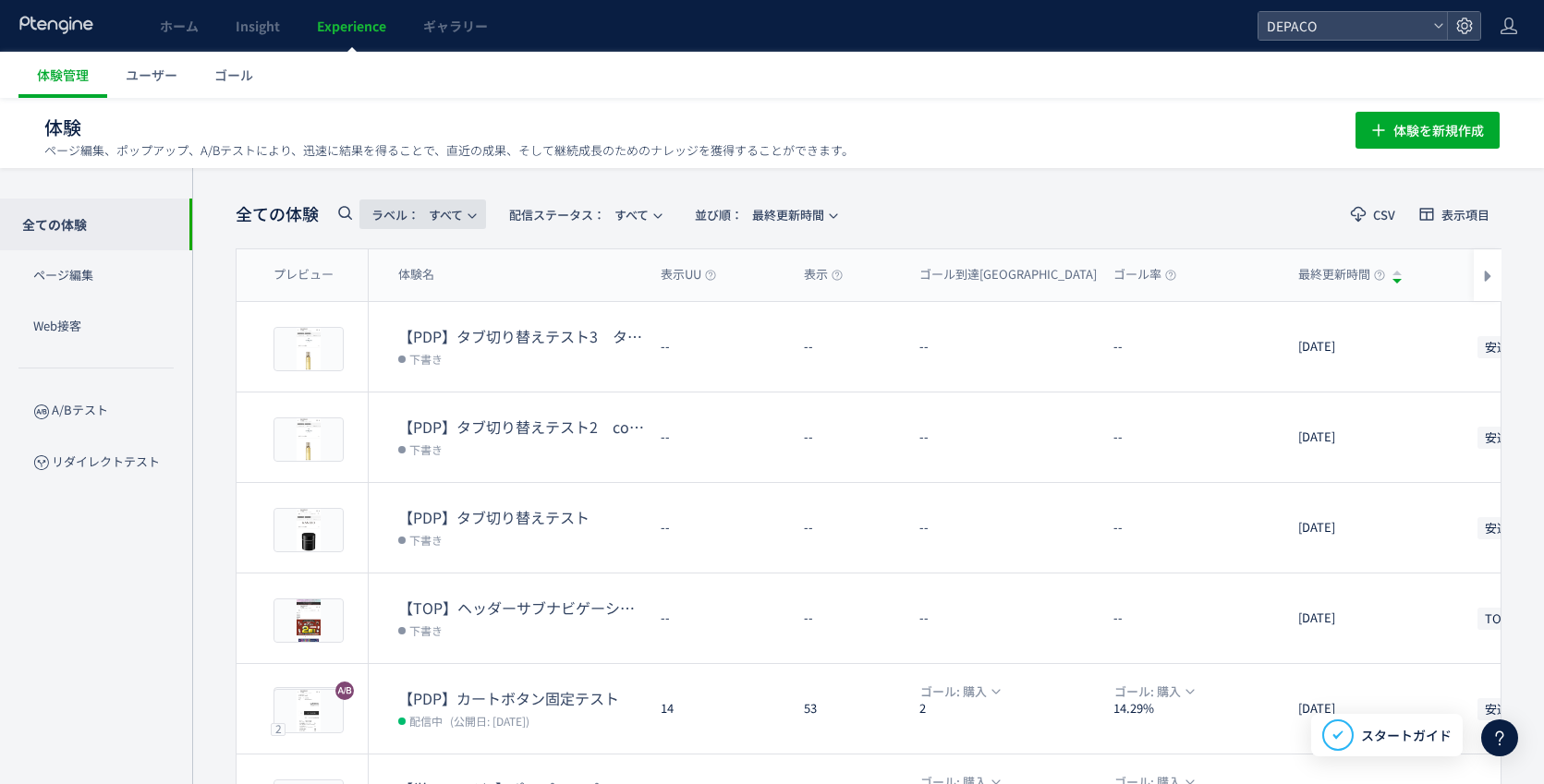
click at [394, 212] on span "ラベル：" at bounding box center [396, 214] width 48 height 18
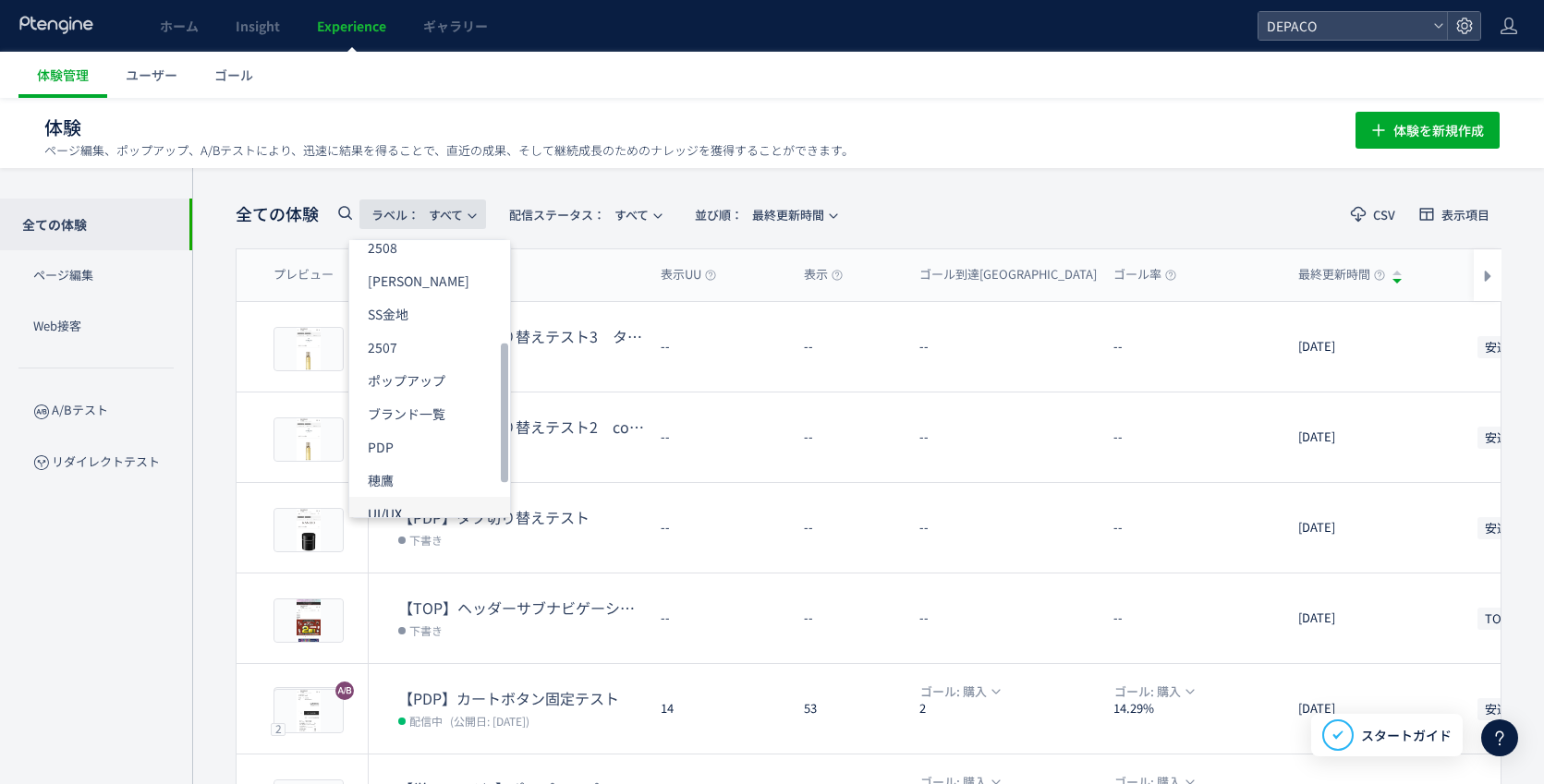
scroll to position [273, 0]
click at [396, 386] on p "穂鷹" at bounding box center [419, 392] width 102 height 33
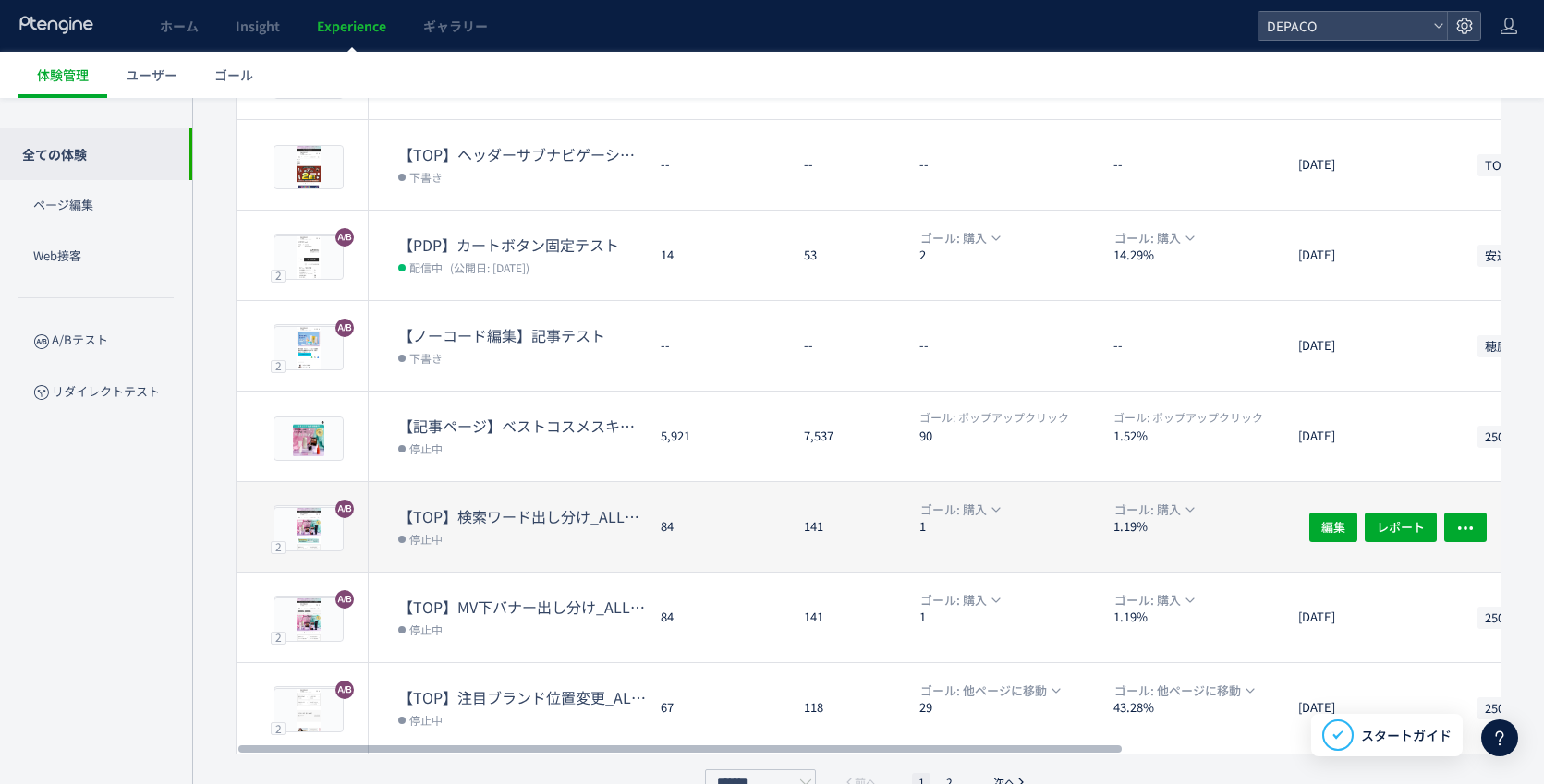
scroll to position [491, 0]
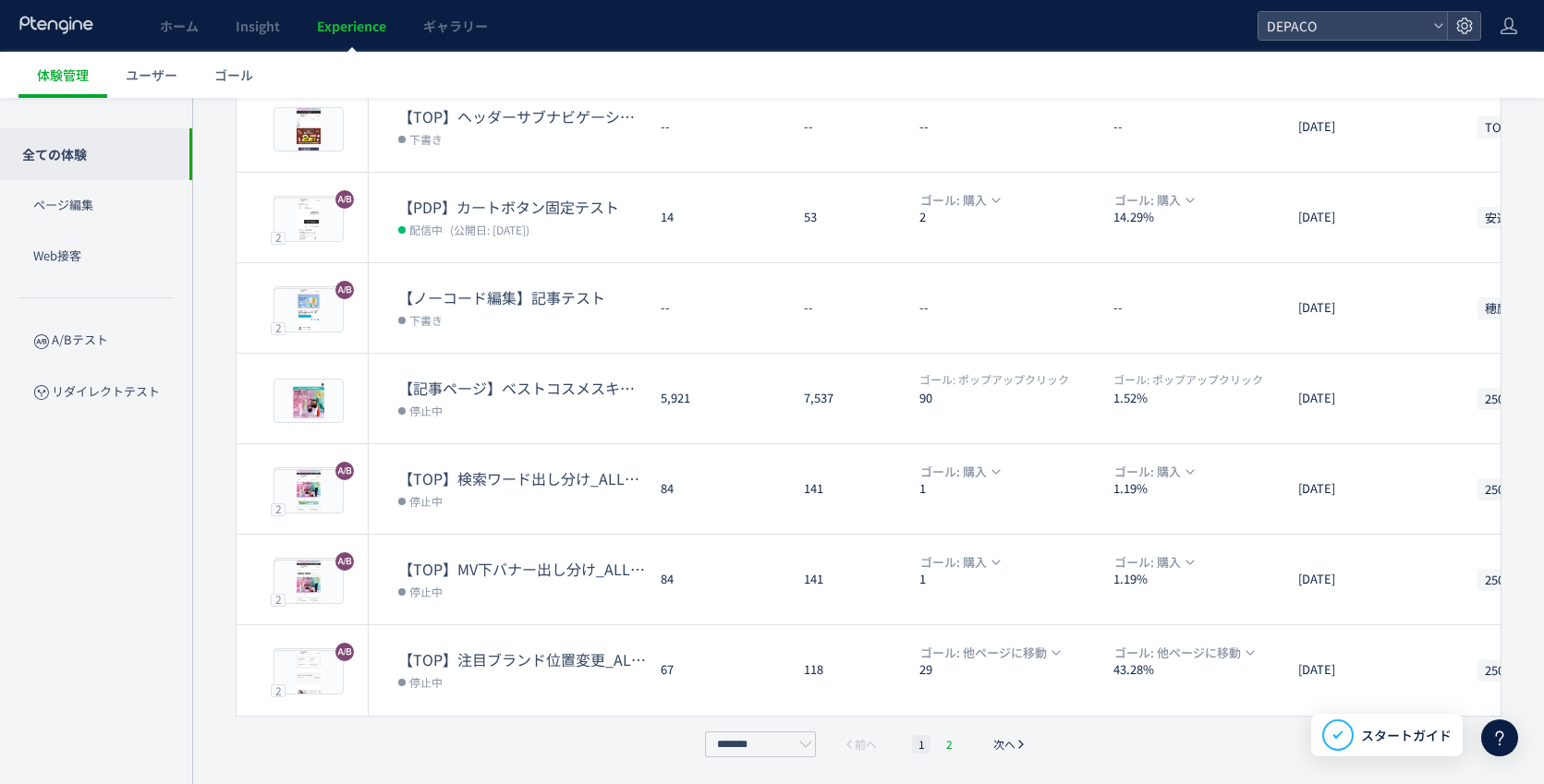
click at [954, 740] on li "2" at bounding box center [949, 745] width 19 height 19
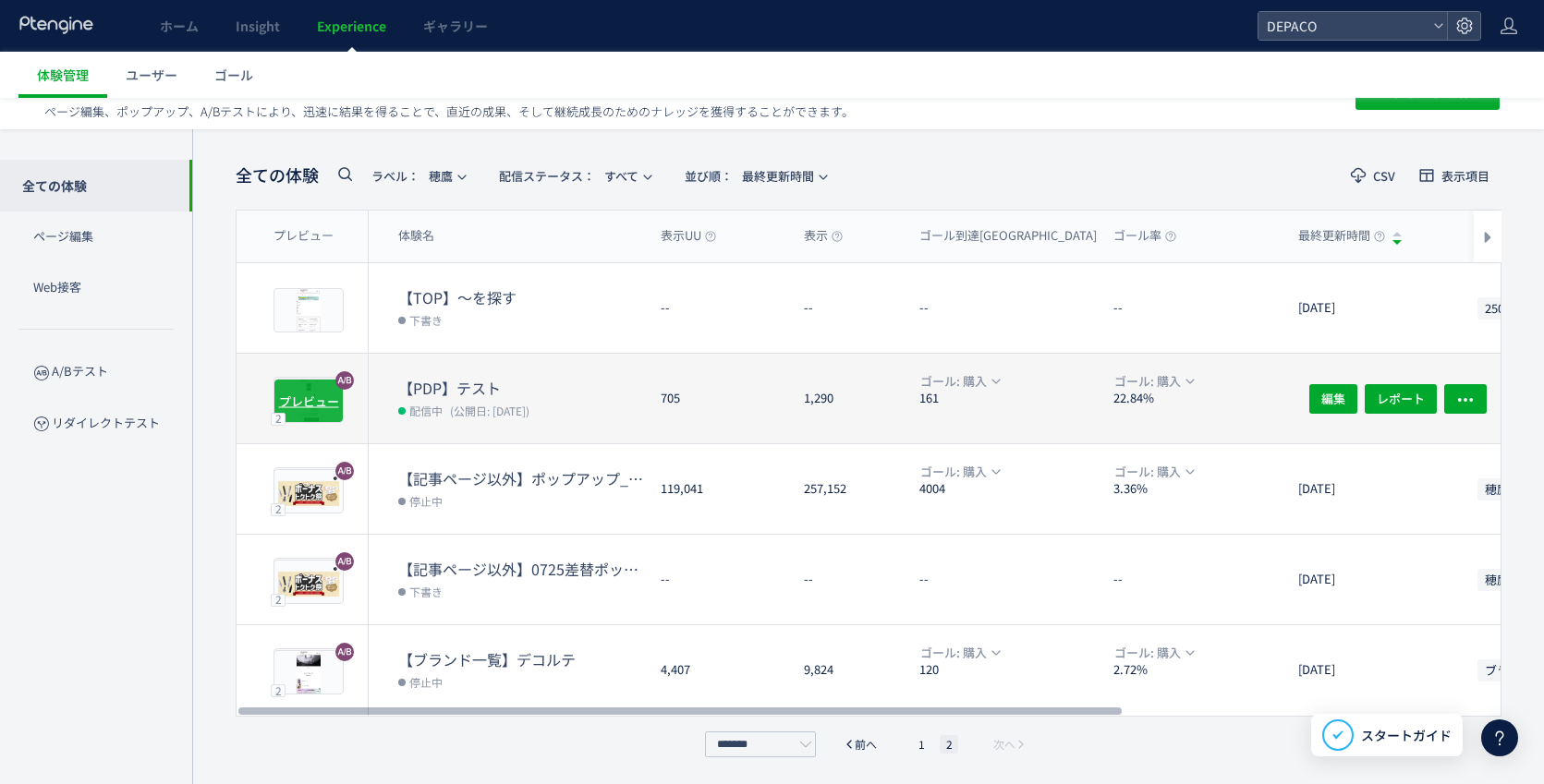
click at [318, 395] on span "プレビュー" at bounding box center [309, 400] width 60 height 18
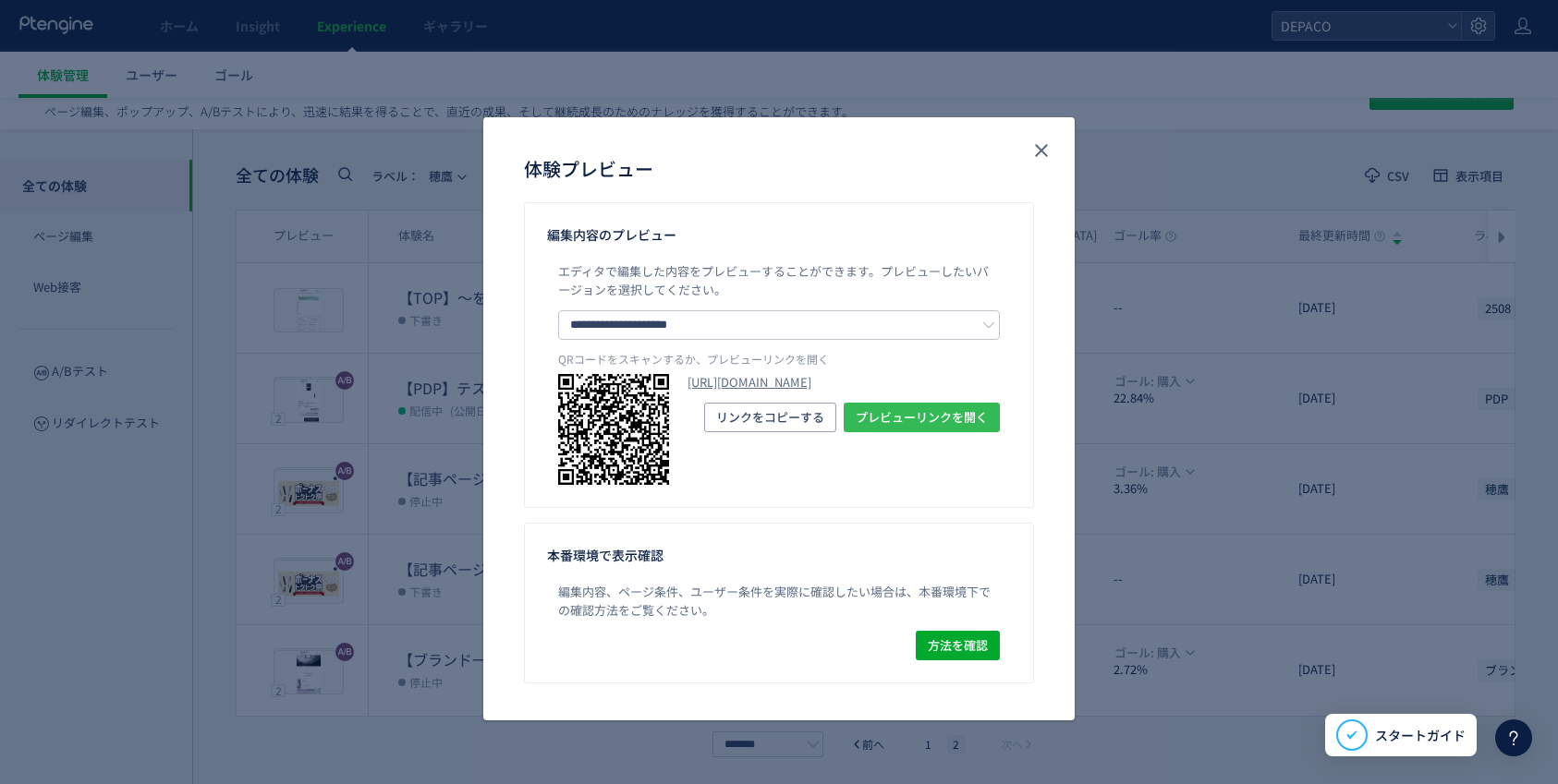
click at [946, 433] on span "プレビューリンクを開く" at bounding box center [921, 418] width 133 height 30
click at [1045, 143] on icon "close" at bounding box center [1042, 151] width 22 height 22
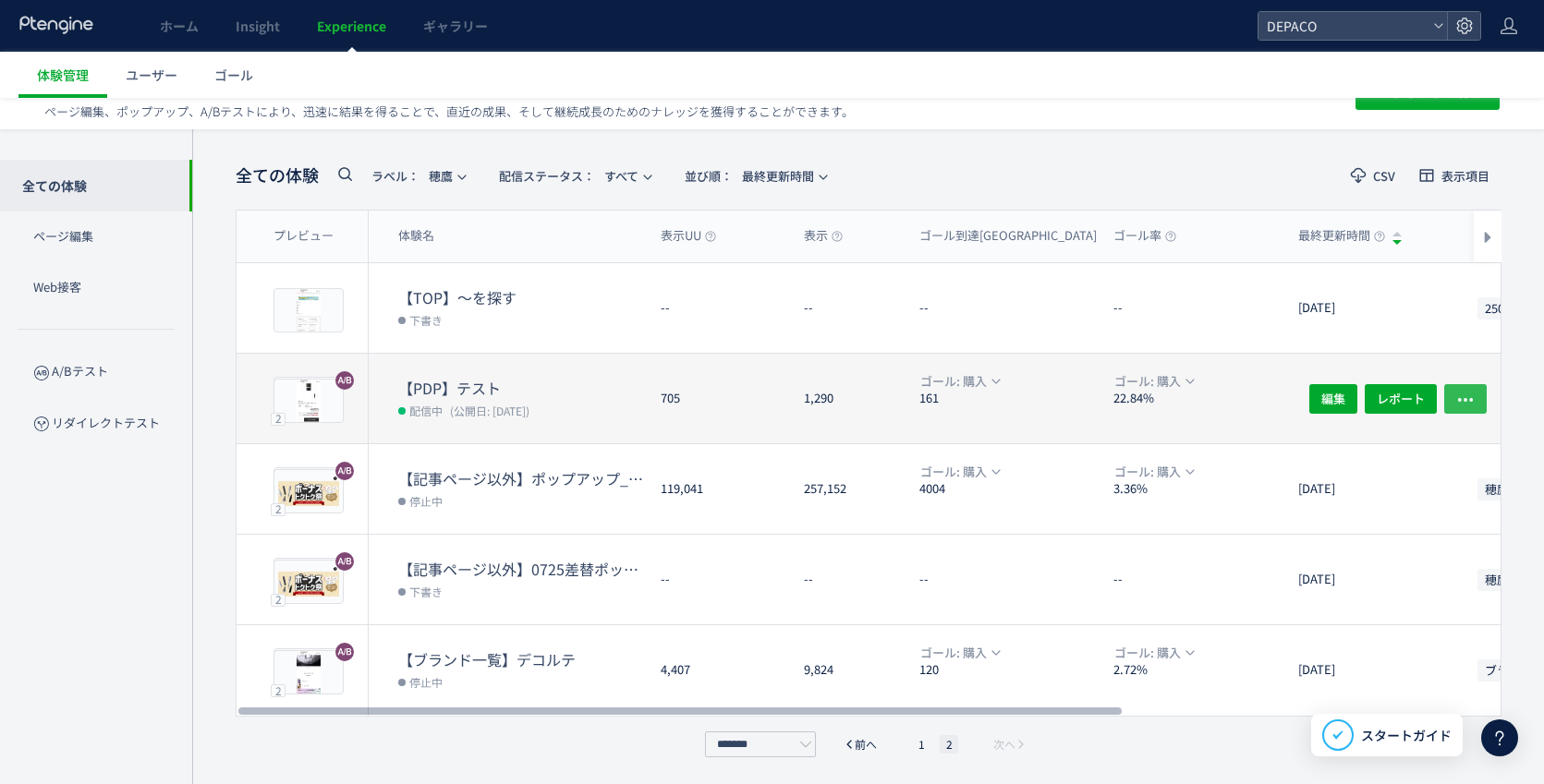
click at [1462, 395] on icon "button" at bounding box center [1465, 399] width 19 height 19
click at [554, 389] on dt "【PDP】テスト" at bounding box center [522, 388] width 247 height 21
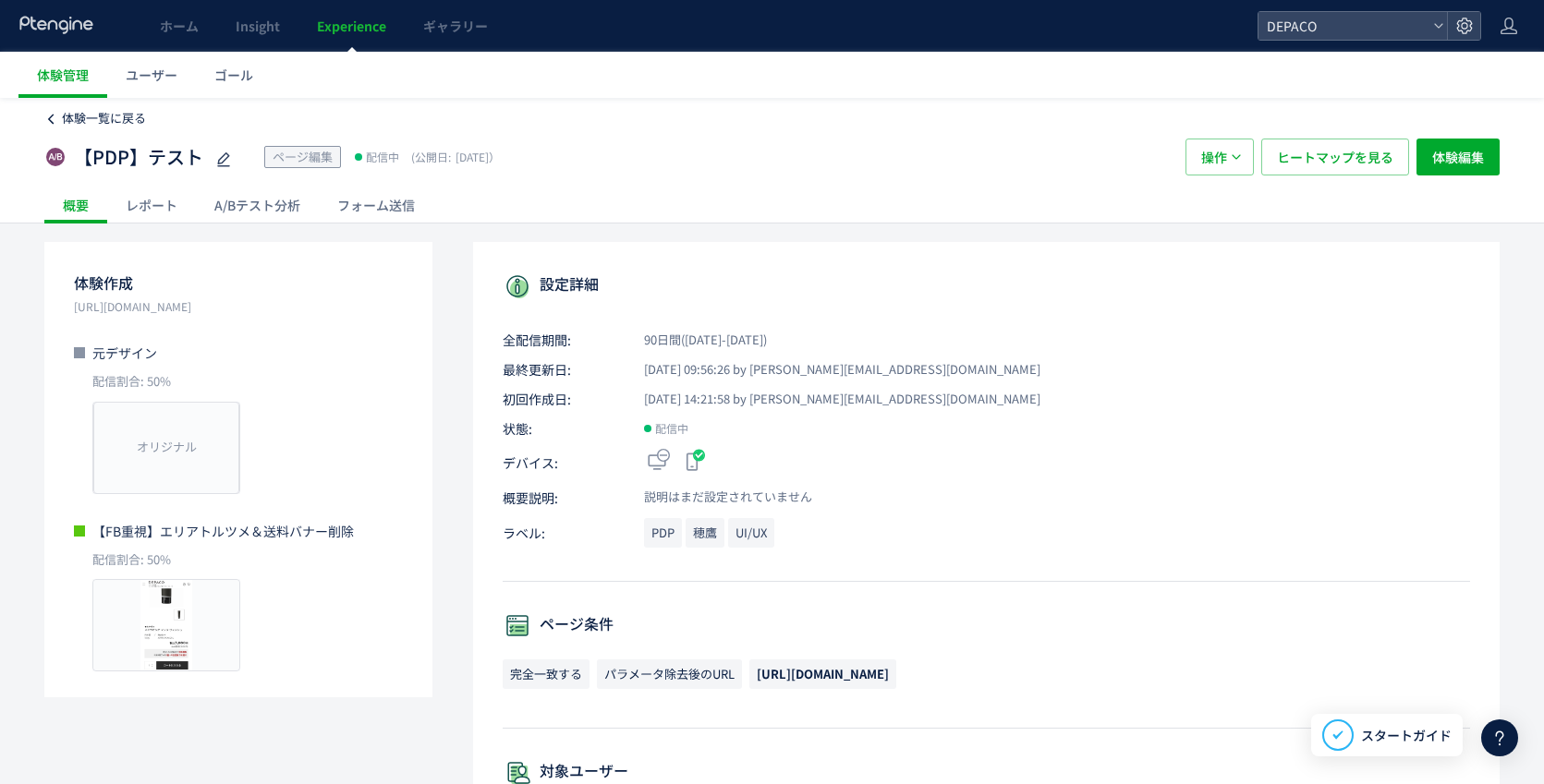
click at [51, 114] on icon at bounding box center [51, 120] width 13 height 13
